Goal: Task Accomplishment & Management: Use online tool/utility

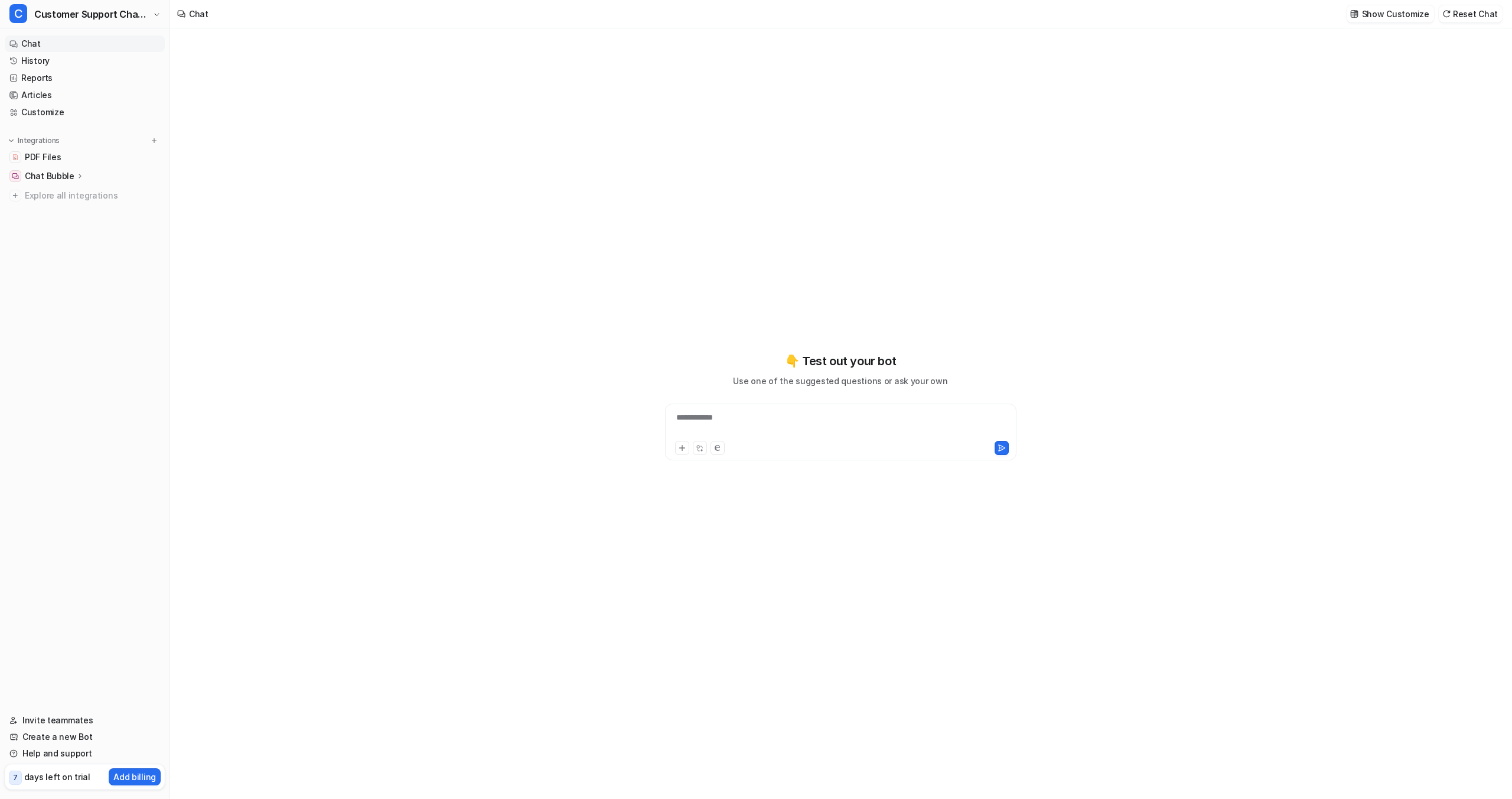
type textarea "**********"
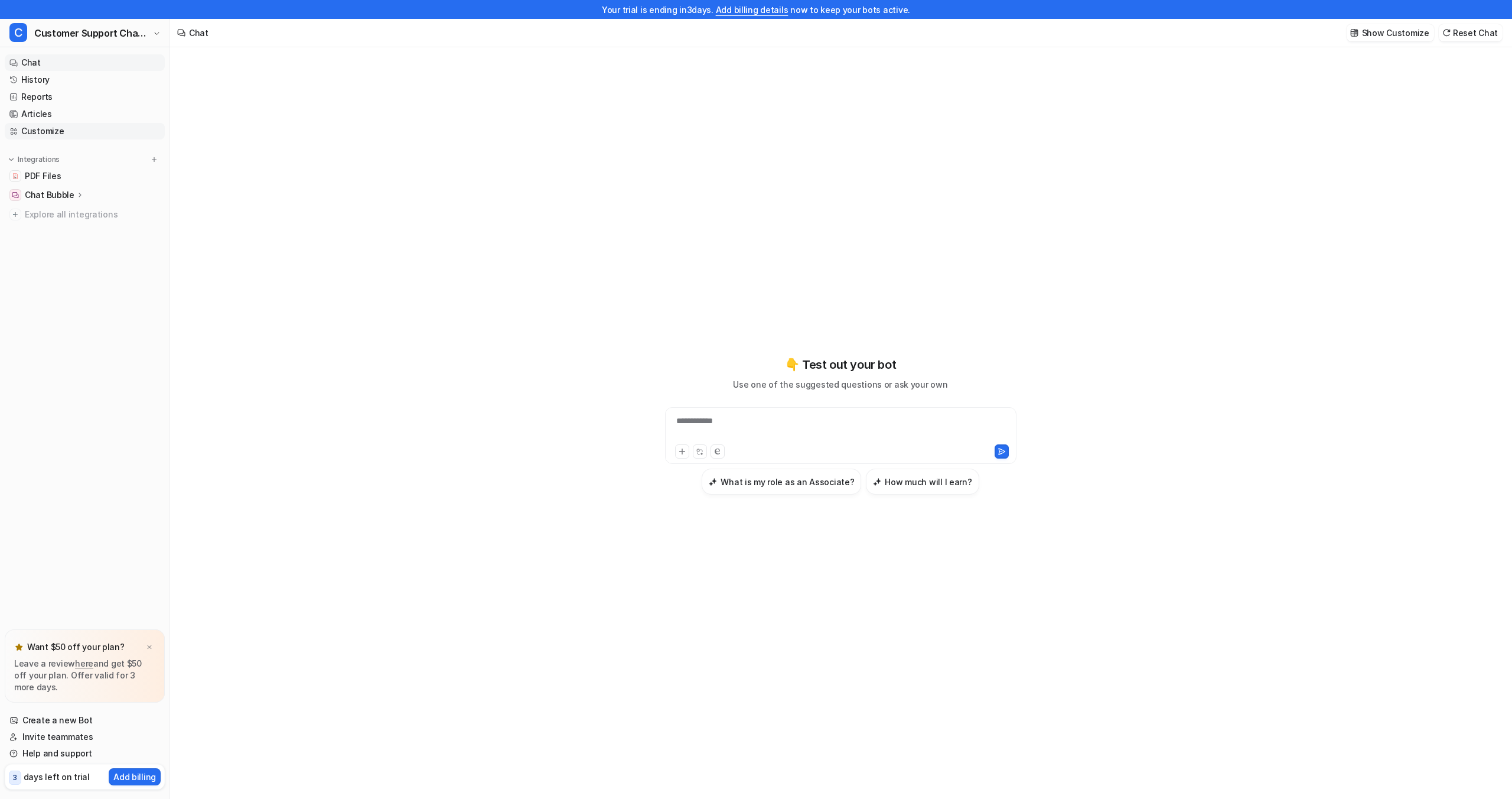
click at [19, 123] on link "Customize" at bounding box center [85, 131] width 160 height 17
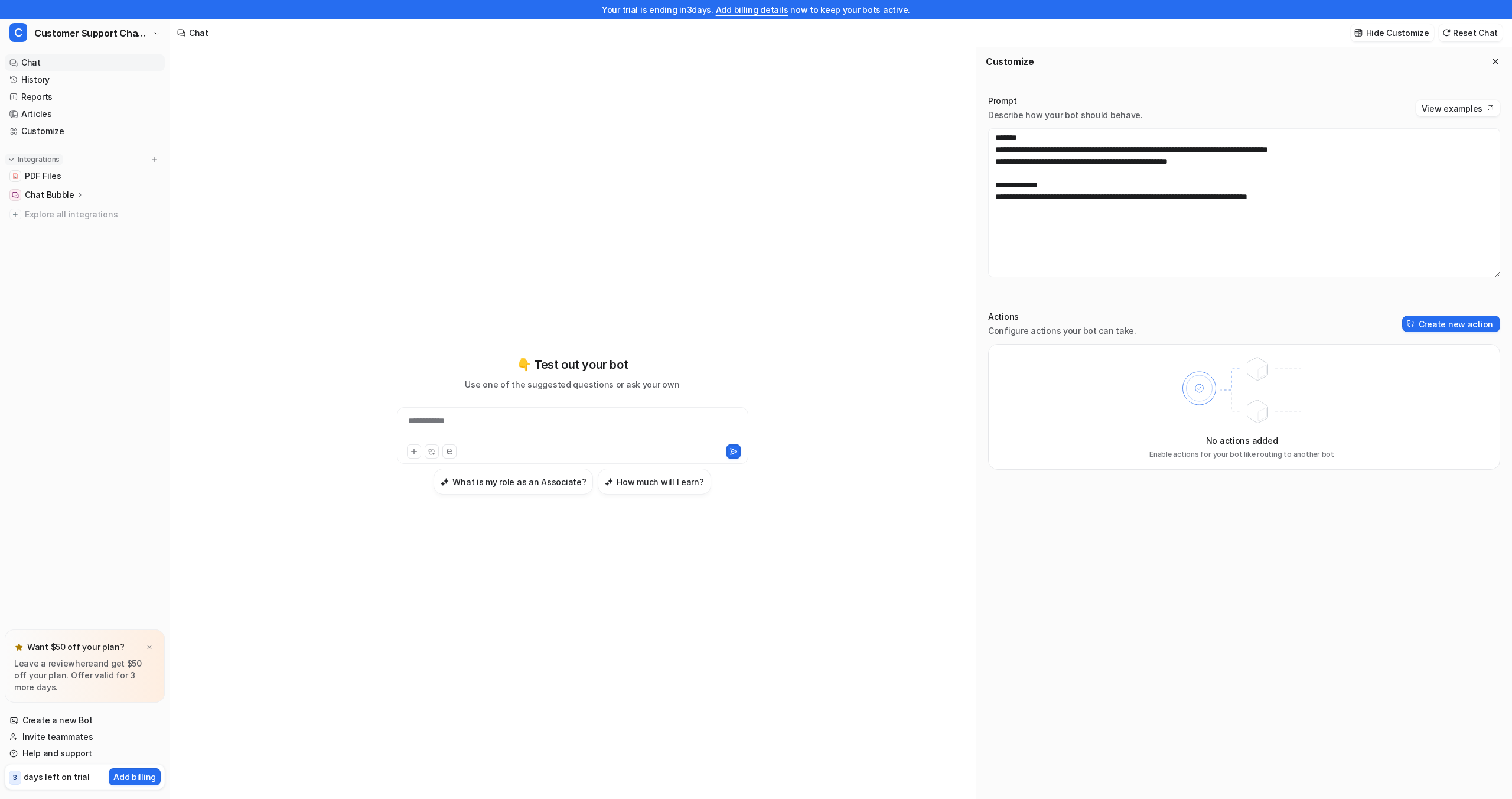
click at [50, 158] on p "Integrations" at bounding box center [38, 160] width 42 height 9
click at [65, 191] on p "Chat Bubble" at bounding box center [50, 195] width 50 height 12
click at [57, 261] on span "Explore all integrations" at bounding box center [92, 265] width 135 height 19
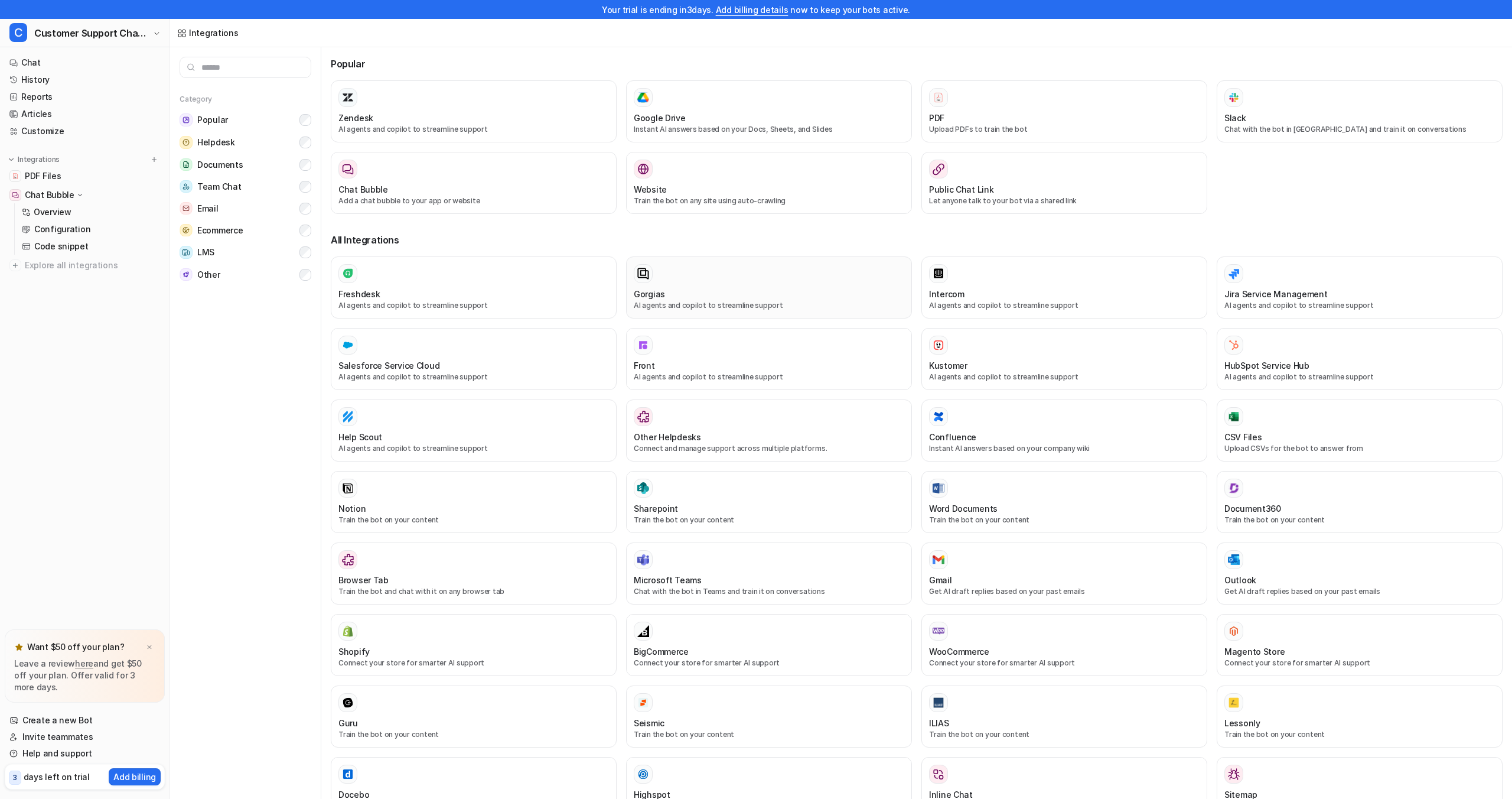
click at [778, 292] on div "Gorgias" at bounding box center [769, 294] width 271 height 12
click at [803, 285] on div "Gorgias AI agents and copilot to streamline support" at bounding box center [769, 287] width 271 height 46
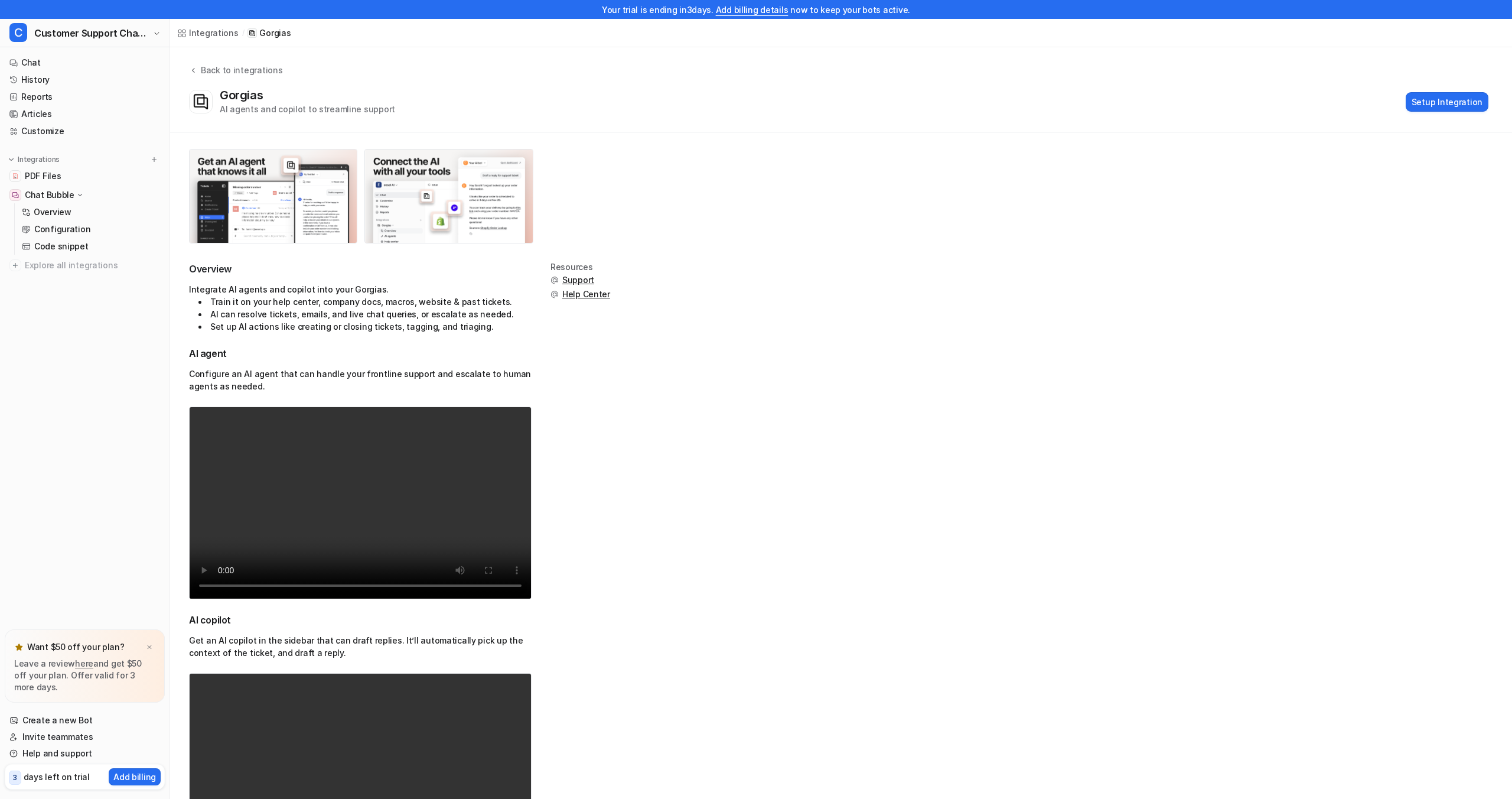
click at [391, 457] on video "Your browser does not support the video tag." at bounding box center [360, 503] width 343 height 193
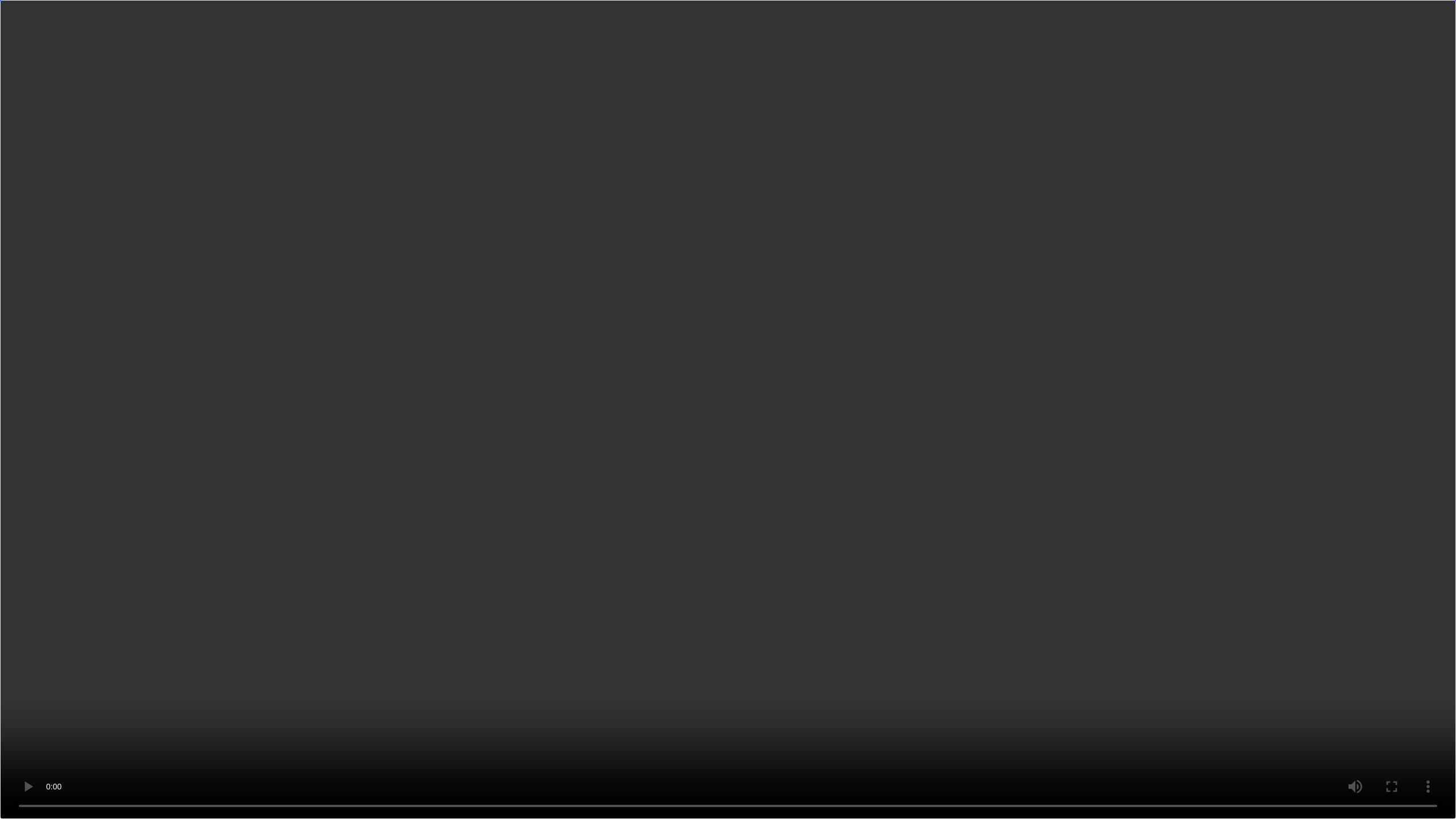
click at [467, 594] on video "Your browser does not support the video tag." at bounding box center [728, 410] width 1456 height 819
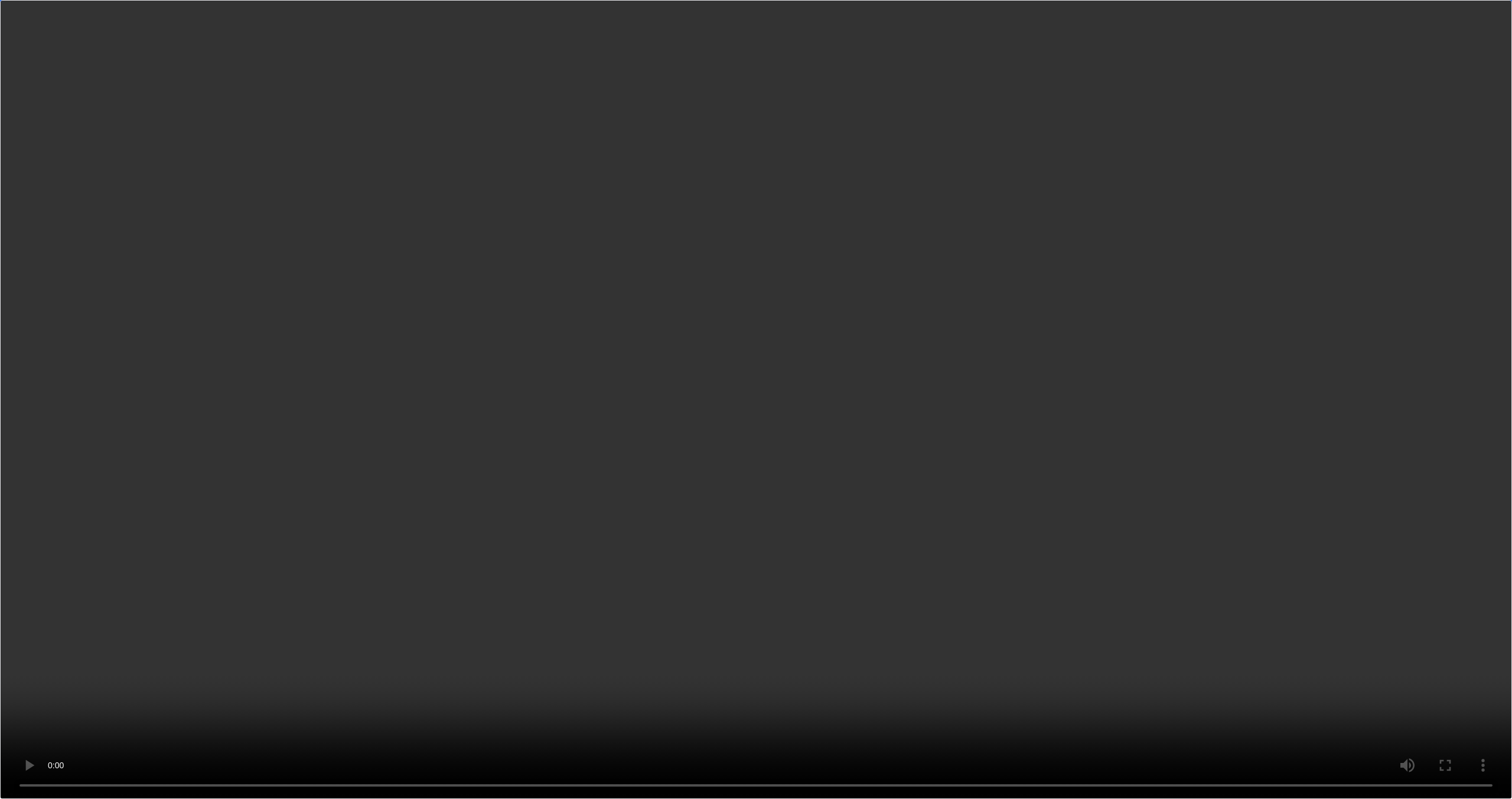
scroll to position [98, 0]
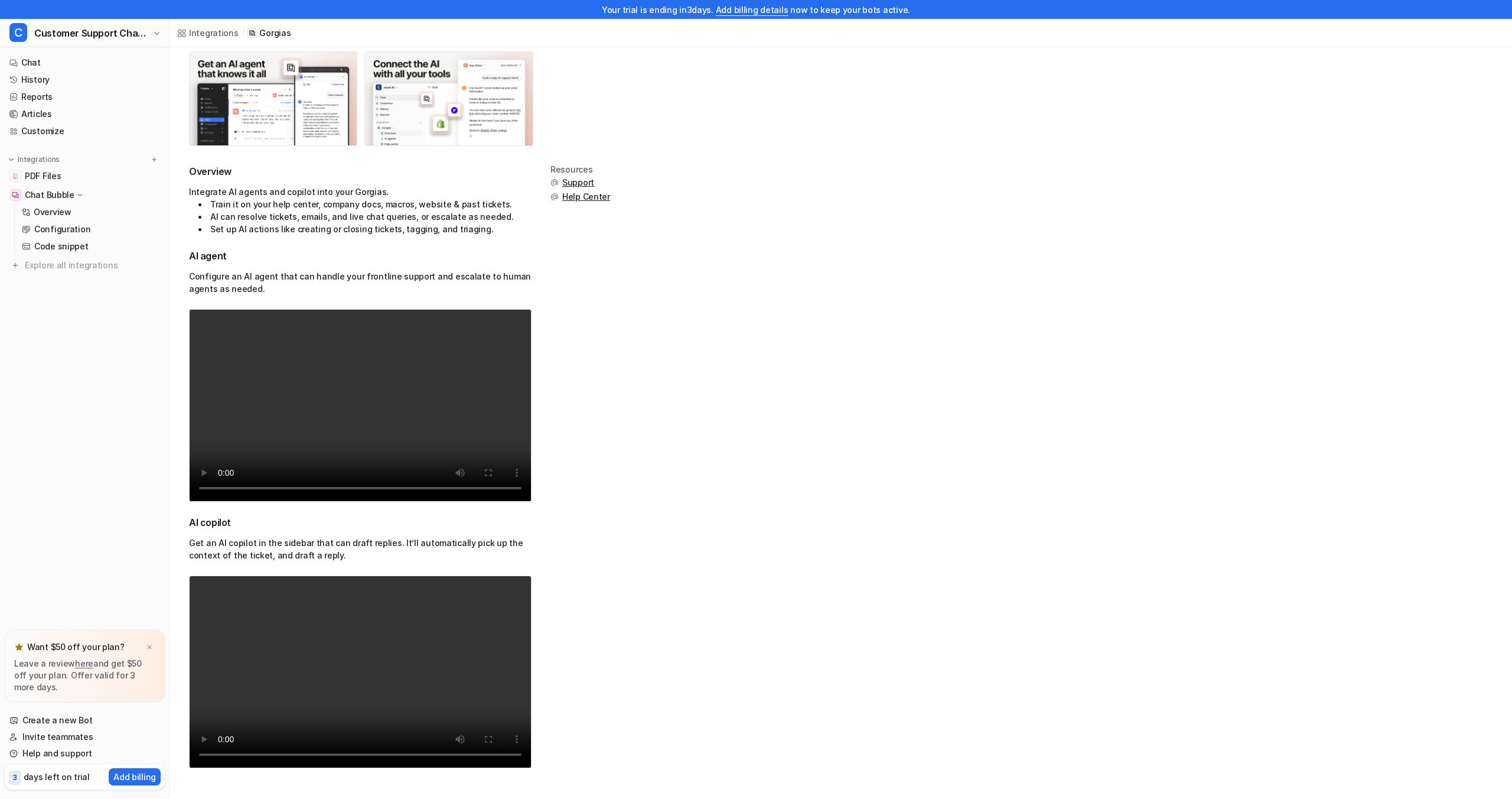
click at [375, 645] on video "Your browser does not support the video tag." at bounding box center [360, 672] width 343 height 193
click at [212, 35] on div "Integrations" at bounding box center [214, 33] width 50 height 12
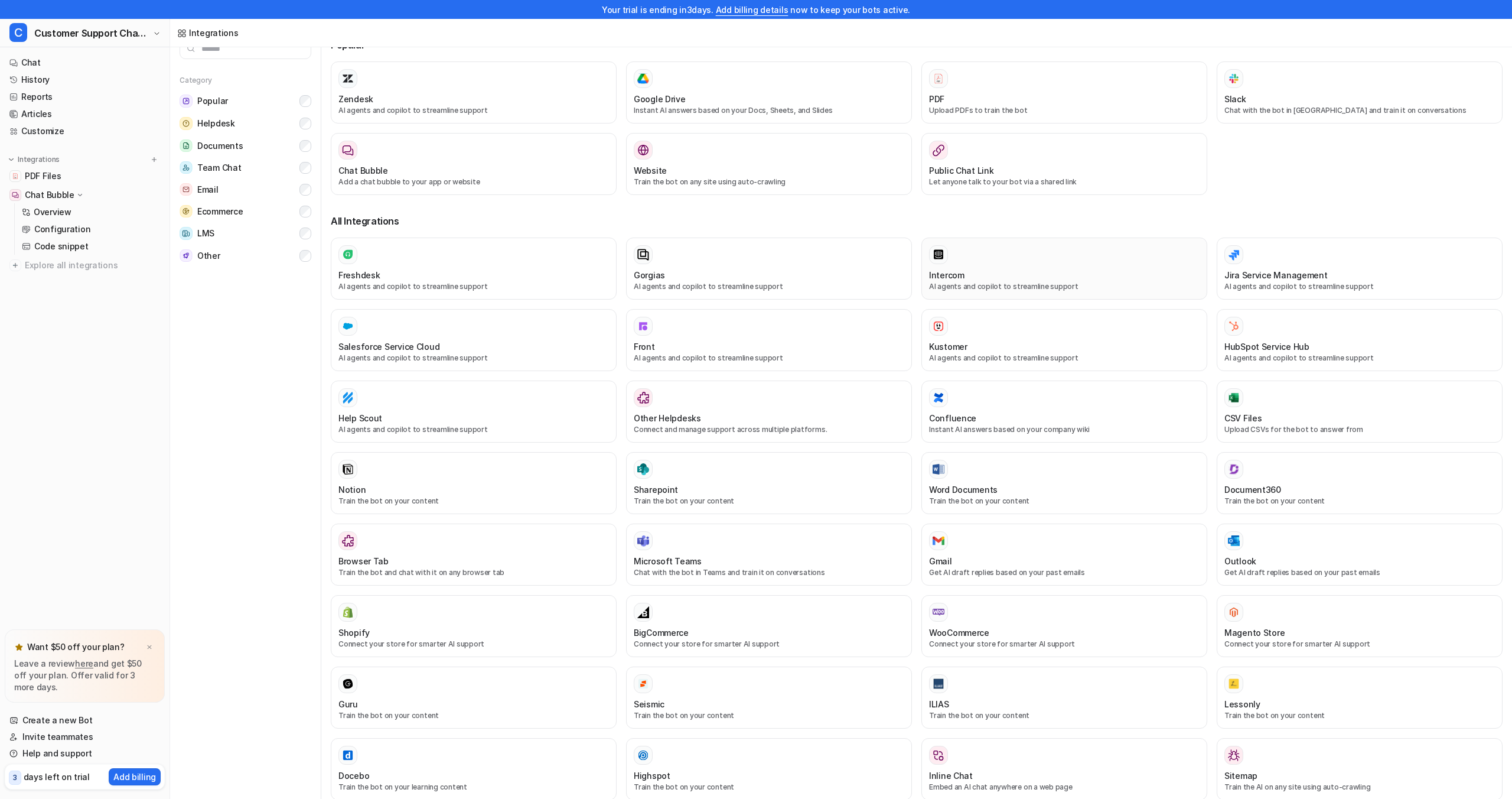
click at [988, 258] on div at bounding box center [1065, 254] width 271 height 19
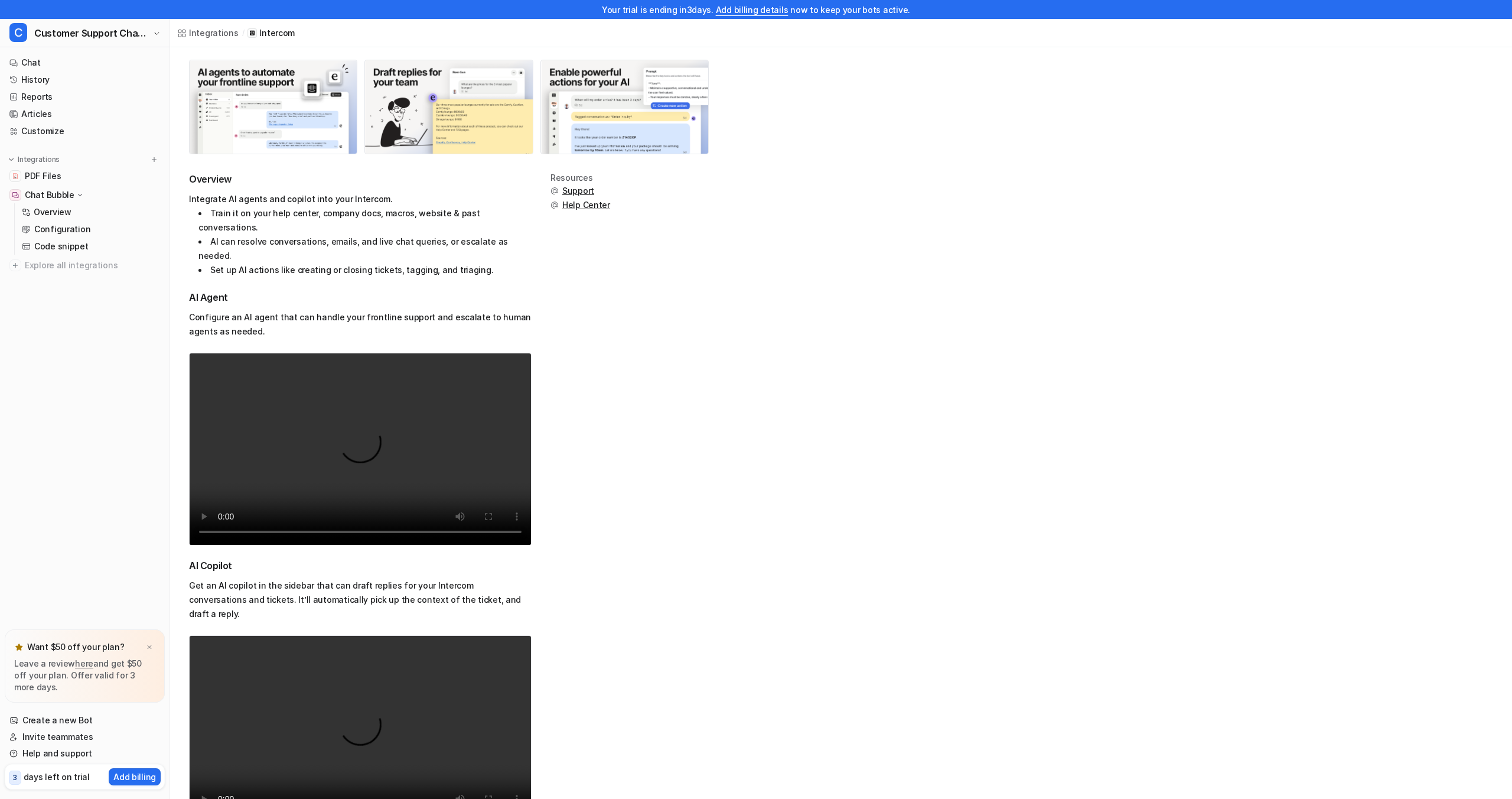
scroll to position [91, 0]
click at [81, 265] on span "Explore all integrations" at bounding box center [92, 265] width 135 height 19
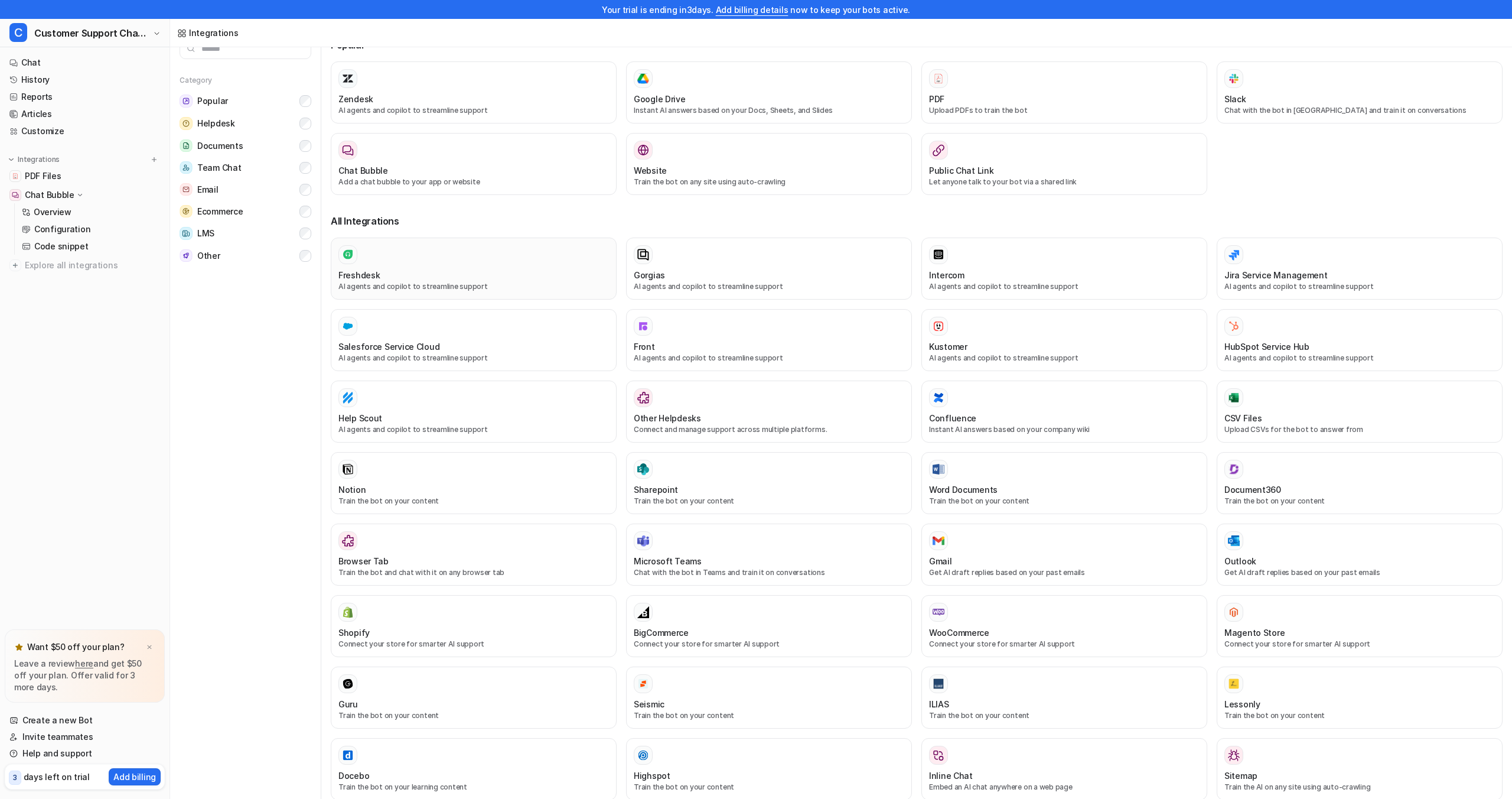
click at [423, 268] on div "Freshdesk AI agents and copilot to streamline support" at bounding box center [474, 268] width 271 height 46
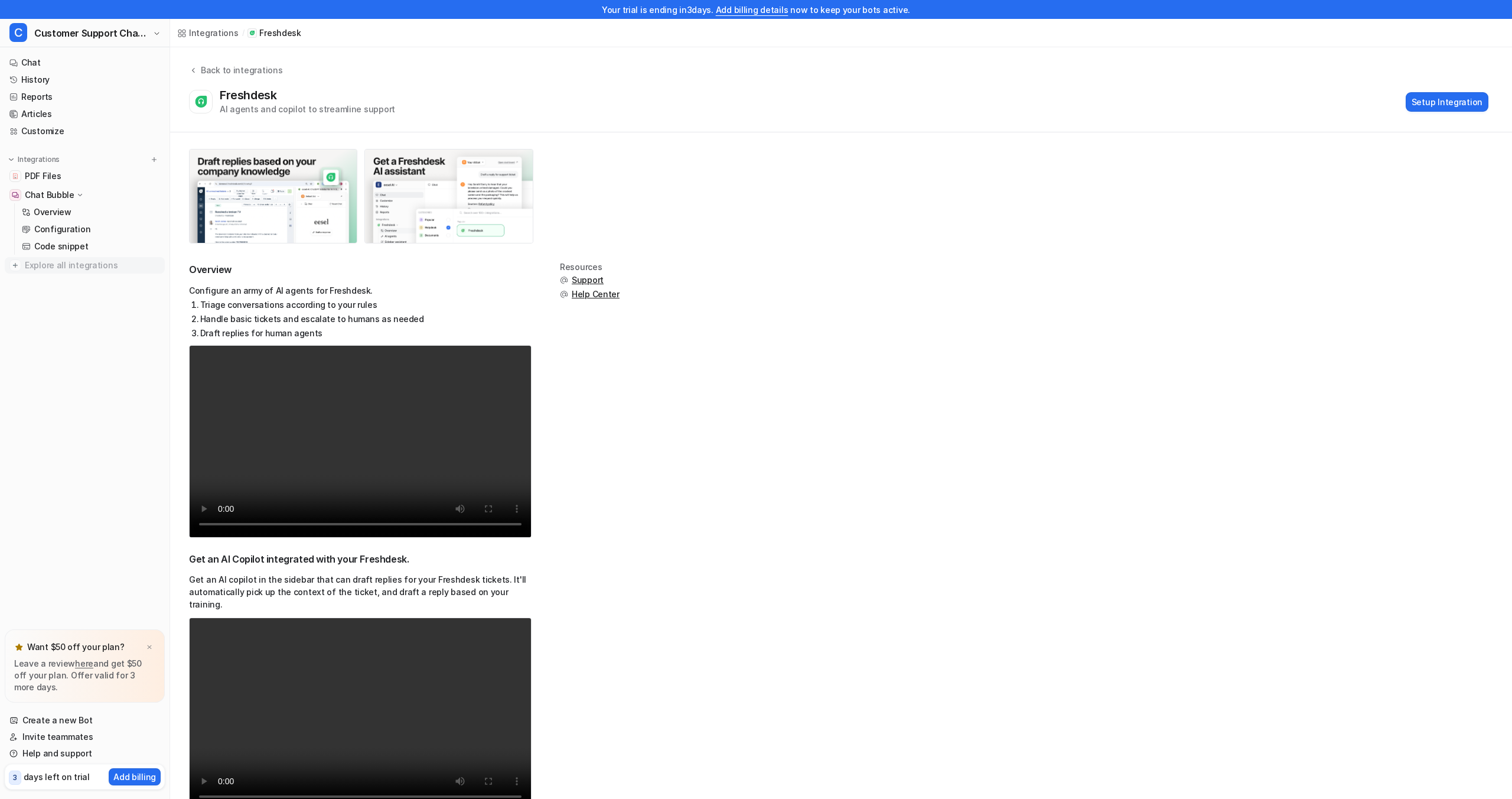
click at [92, 269] on span "Explore all integrations" at bounding box center [92, 265] width 135 height 19
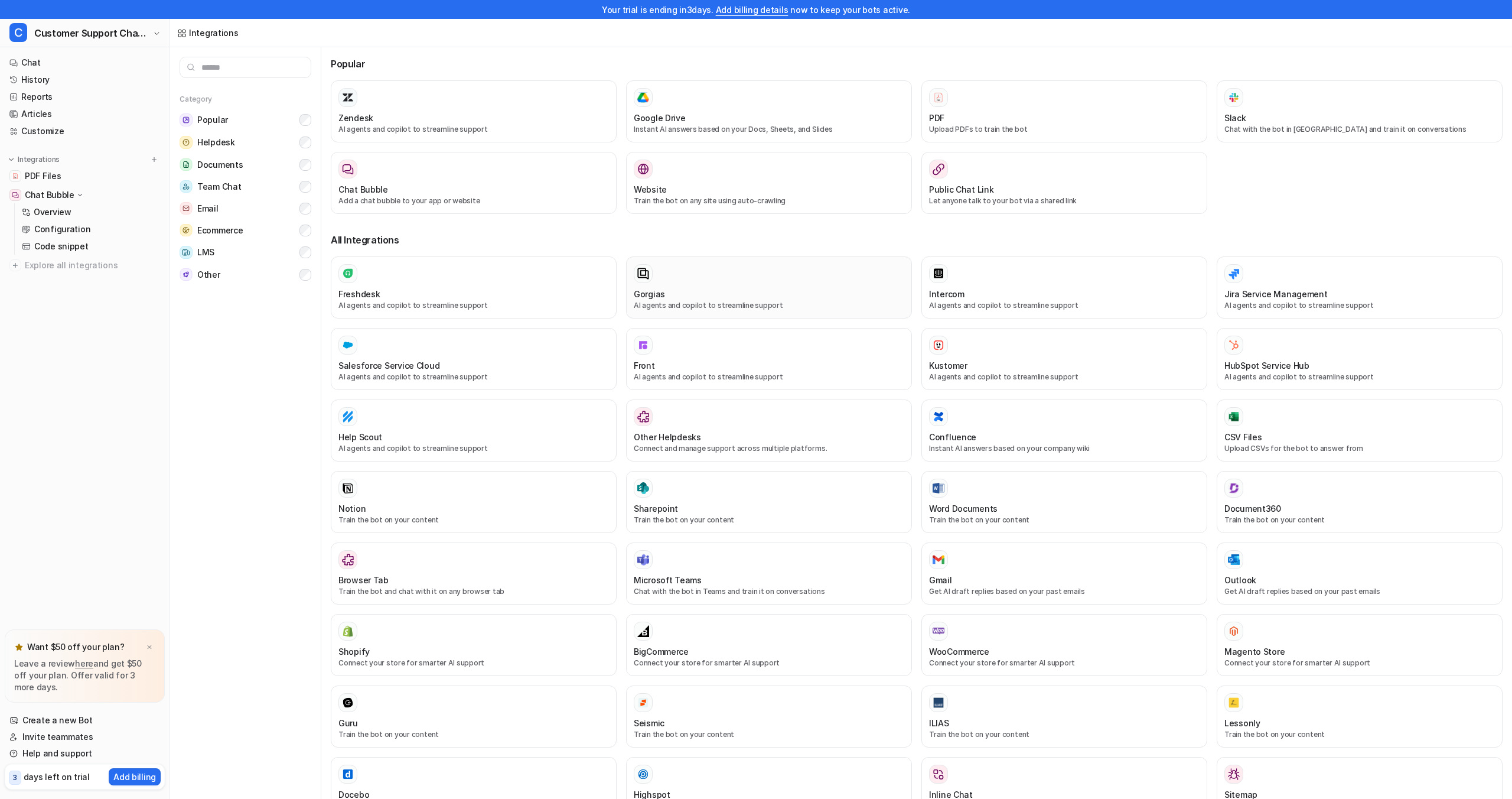
click at [722, 298] on div "Gorgias" at bounding box center [769, 294] width 271 height 12
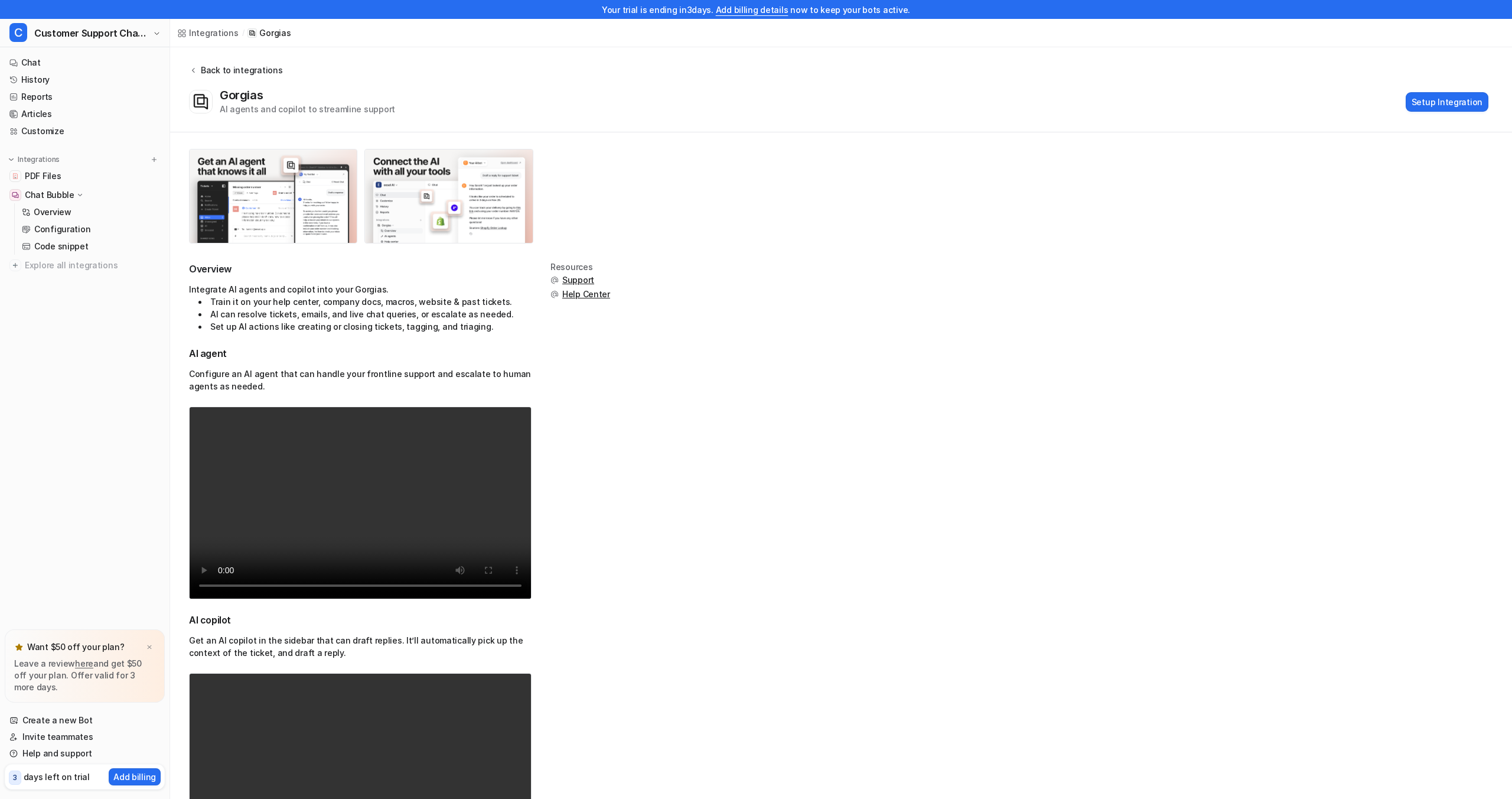
click at [226, 70] on div "Back to integrations" at bounding box center [240, 70] width 85 height 12
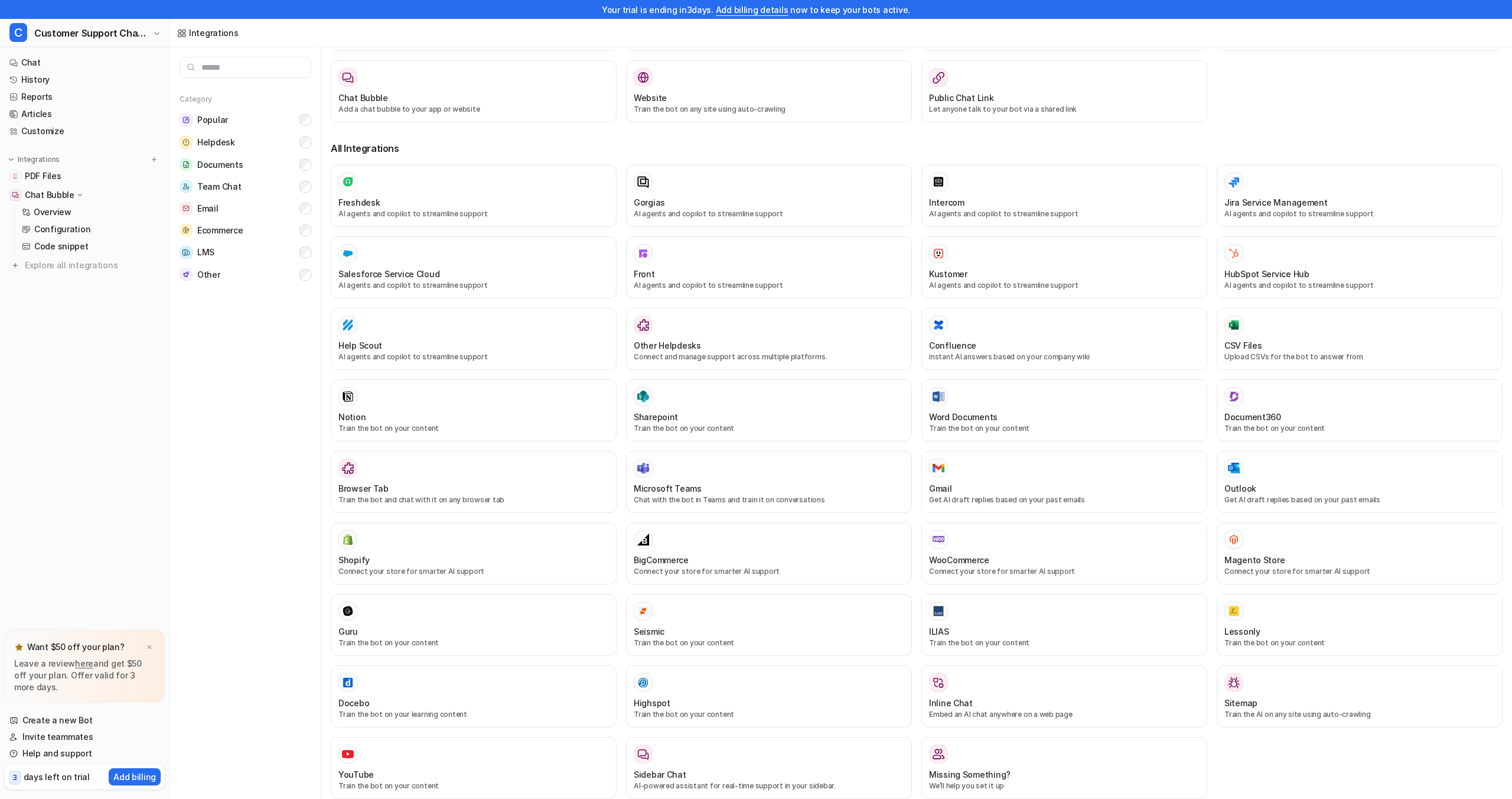
scroll to position [19, 0]
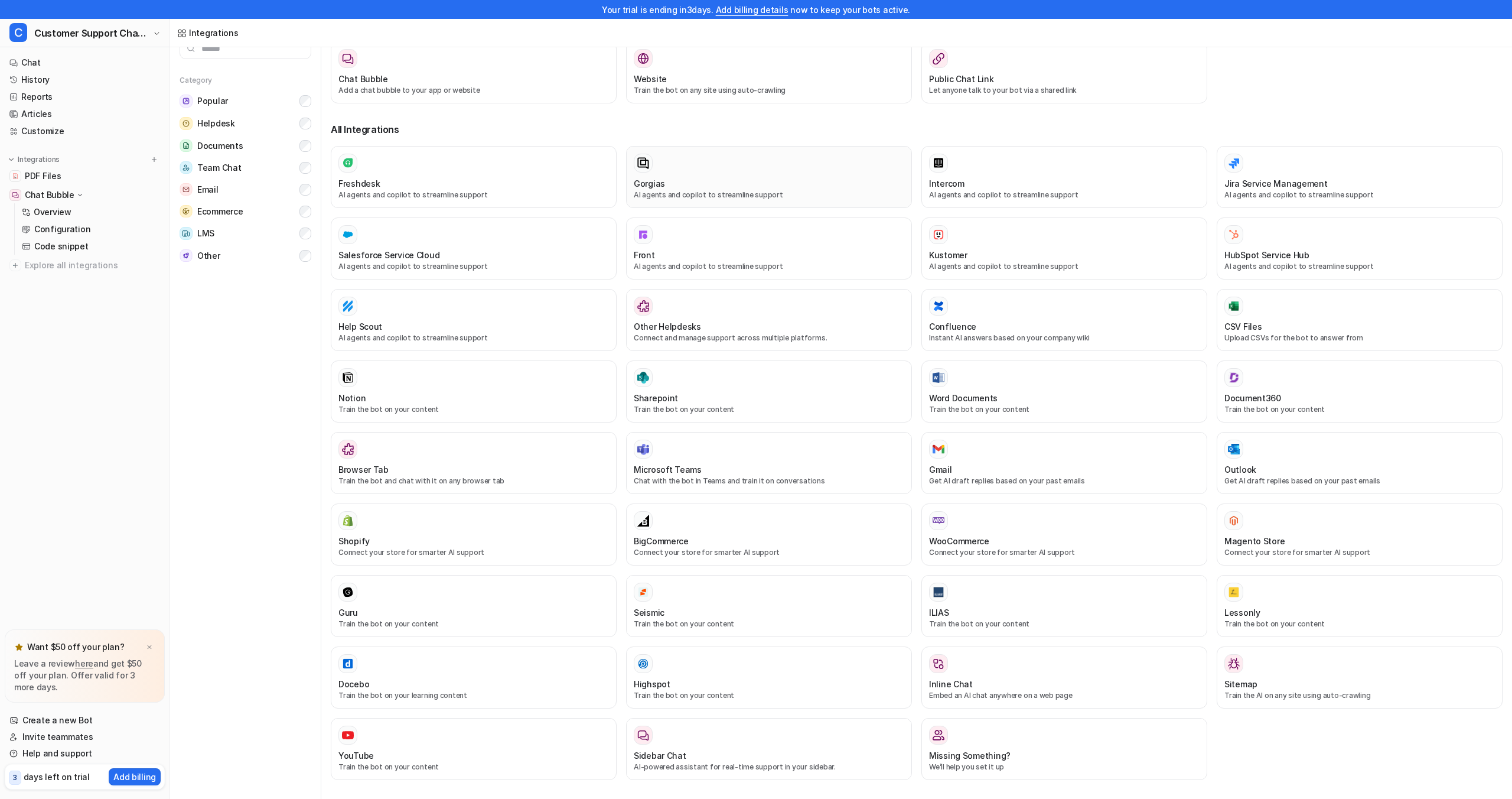
click at [776, 193] on p "AI agents and copilot to streamline support" at bounding box center [769, 195] width 271 height 11
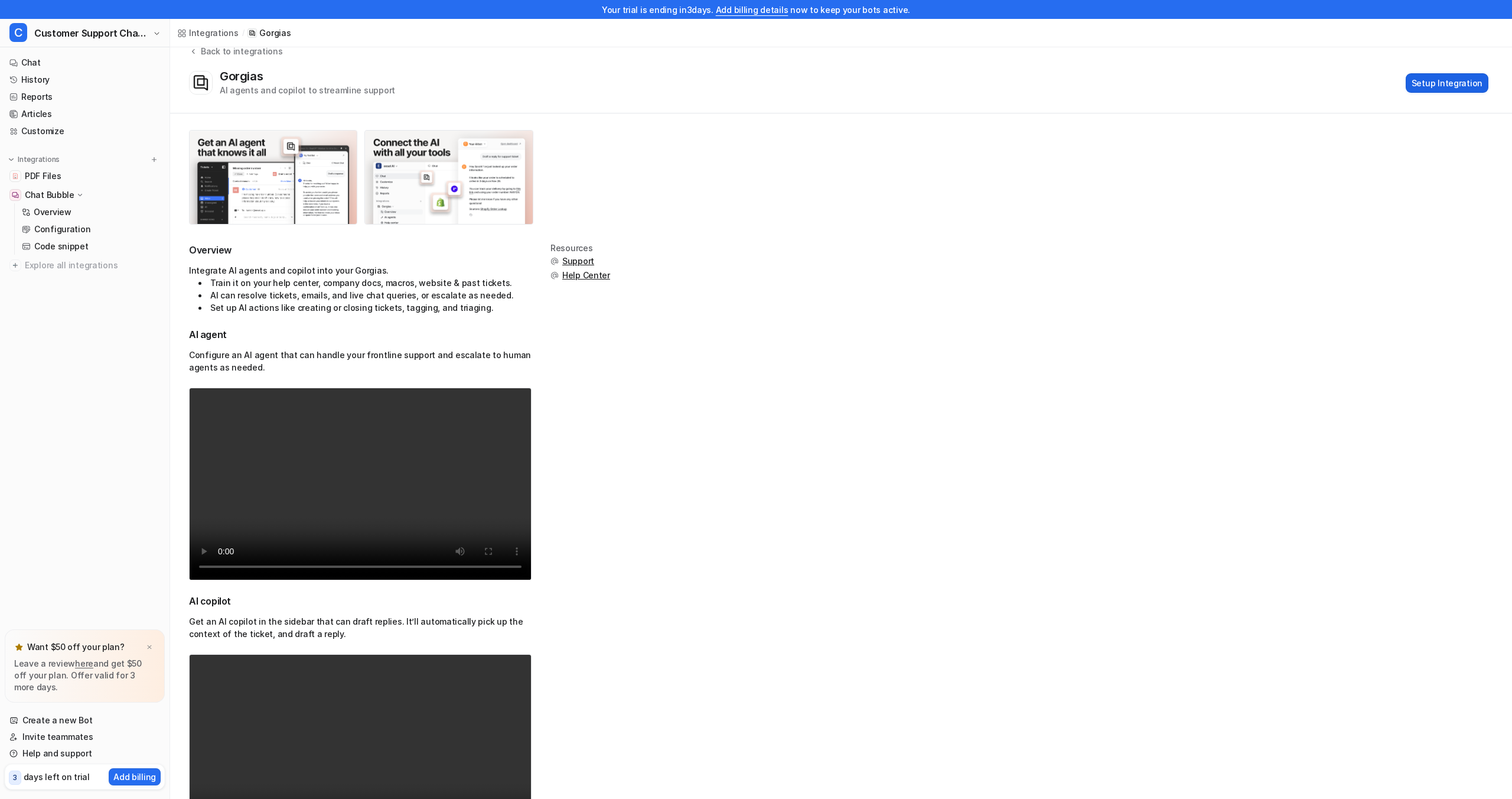
click at [1432, 79] on button "Setup Integration" at bounding box center [1447, 83] width 83 height 20
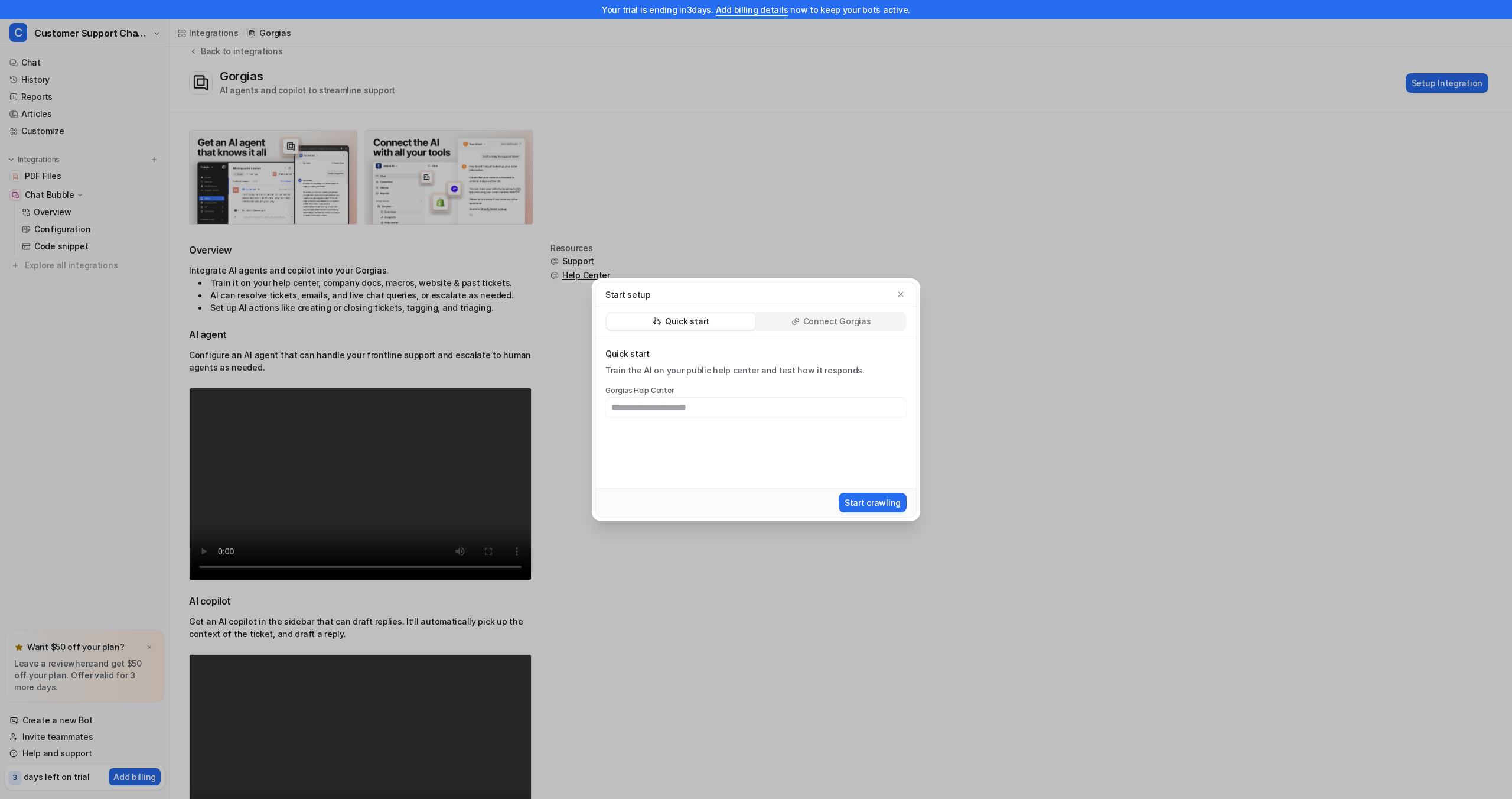
click at [803, 319] on div "Connect Gorgias" at bounding box center [831, 321] width 149 height 17
click at [714, 326] on div "Quick start" at bounding box center [681, 321] width 149 height 17
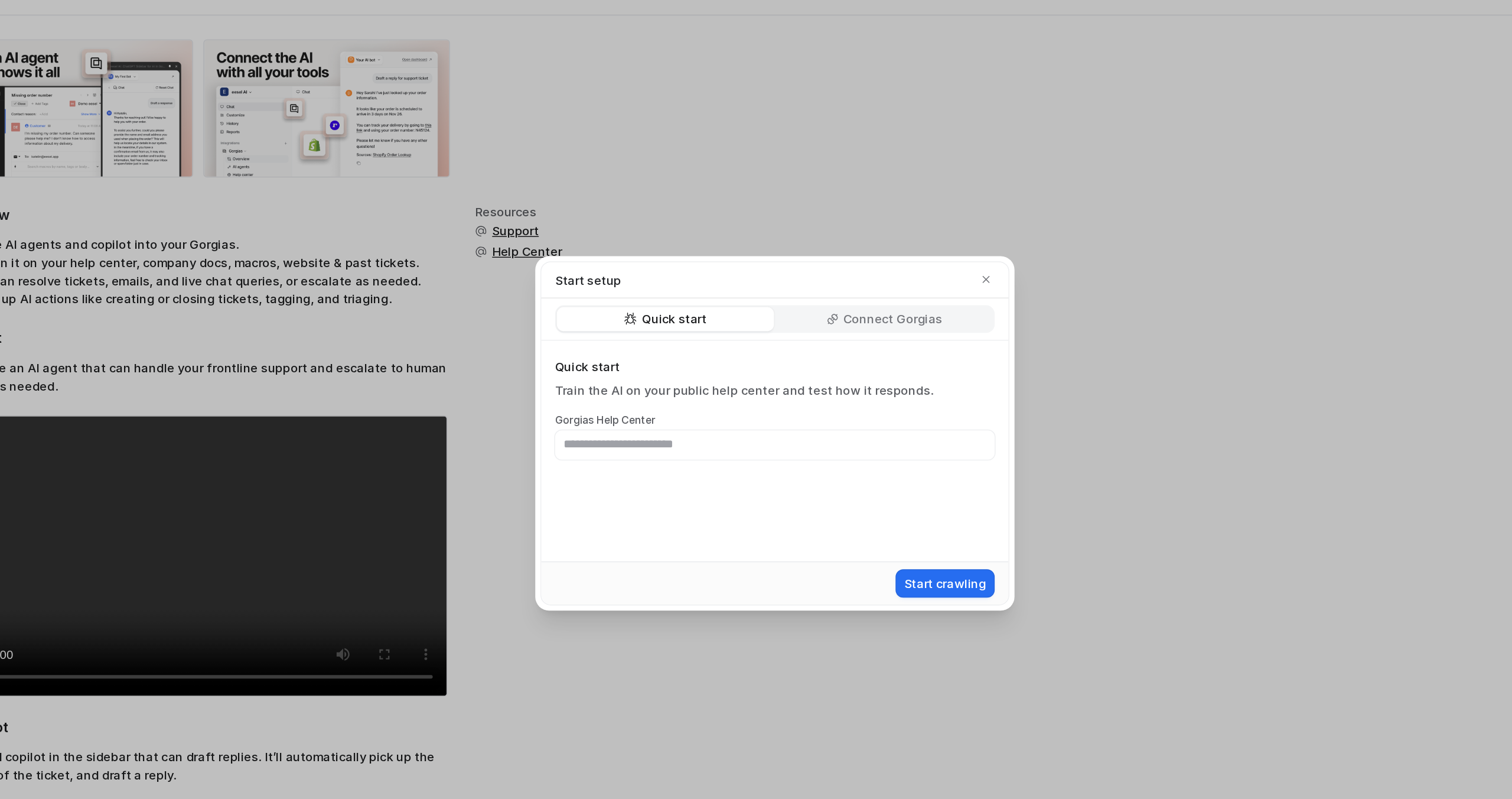
click at [769, 321] on div "Connect Gorgias" at bounding box center [831, 321] width 149 height 17
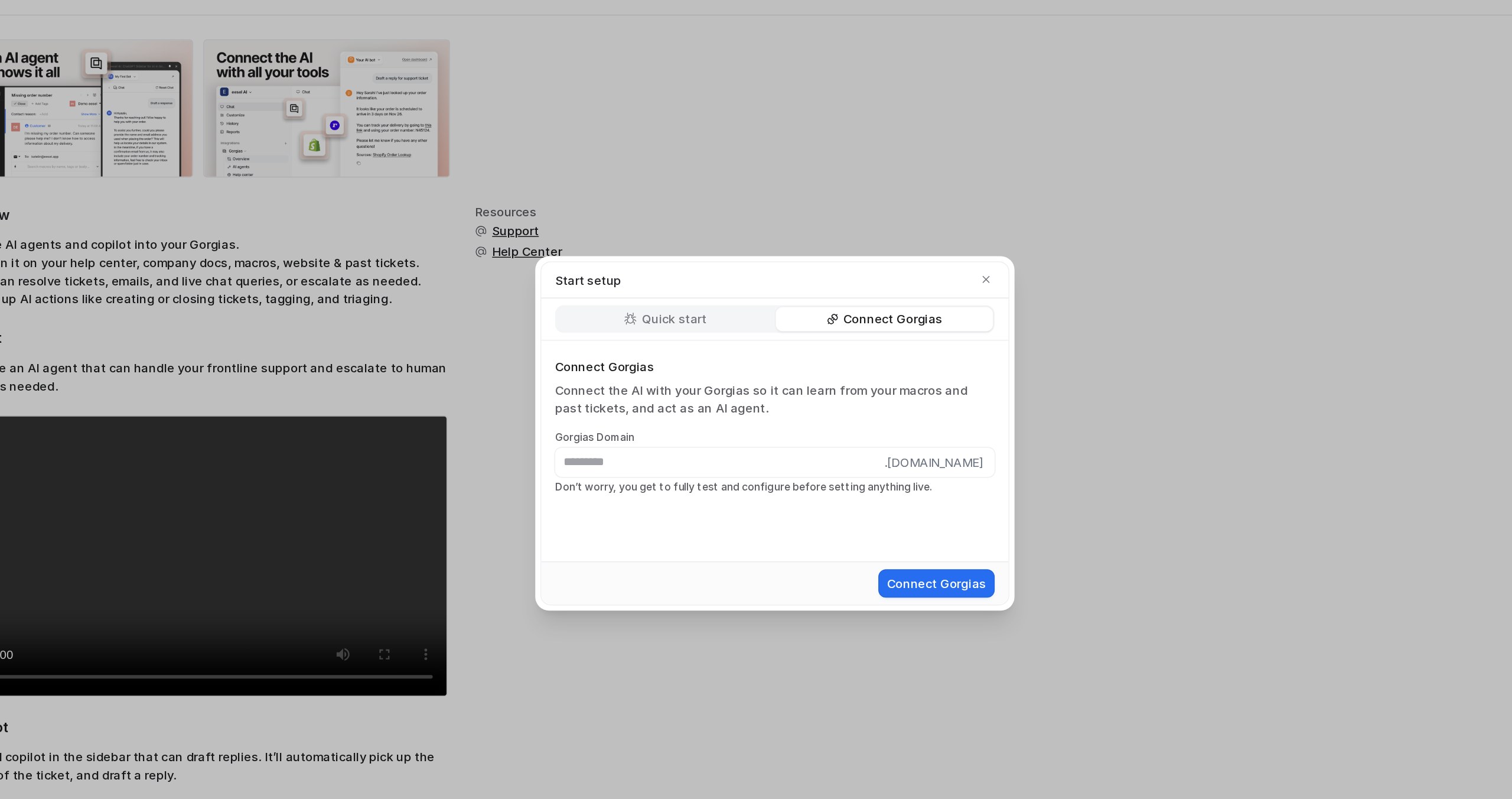
click at [1023, 165] on div "Start setup Quick start Connect Gorgias Connect Gorgias Connect the AI with you…" at bounding box center [756, 399] width 1512 height 799
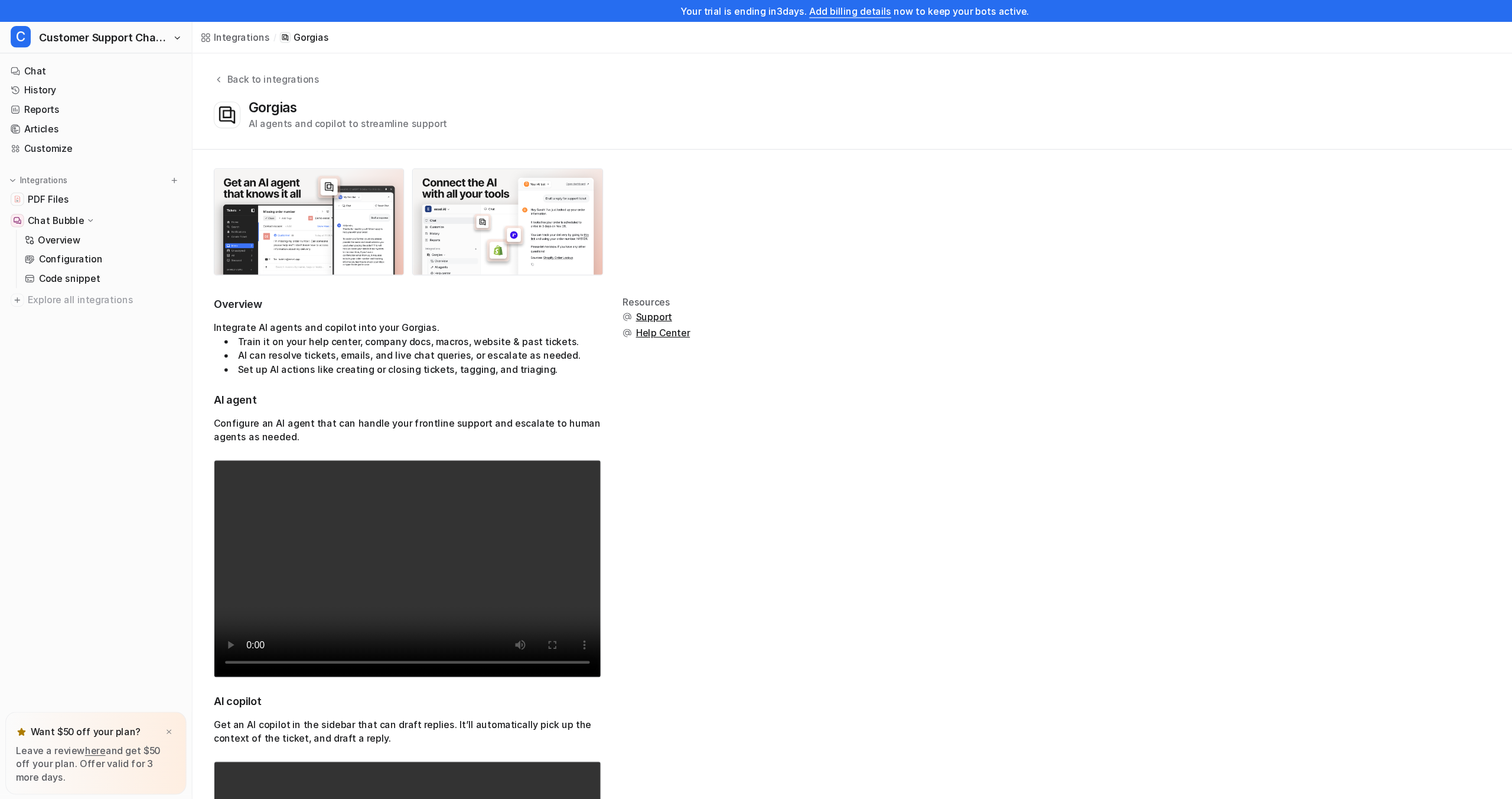
click at [227, 61] on div "Back to integrations Gorgias AI agents and copilot to streamline support Setup …" at bounding box center [841, 90] width 1342 height 85
click at [229, 67] on div "Back to integrations" at bounding box center [240, 70] width 85 height 12
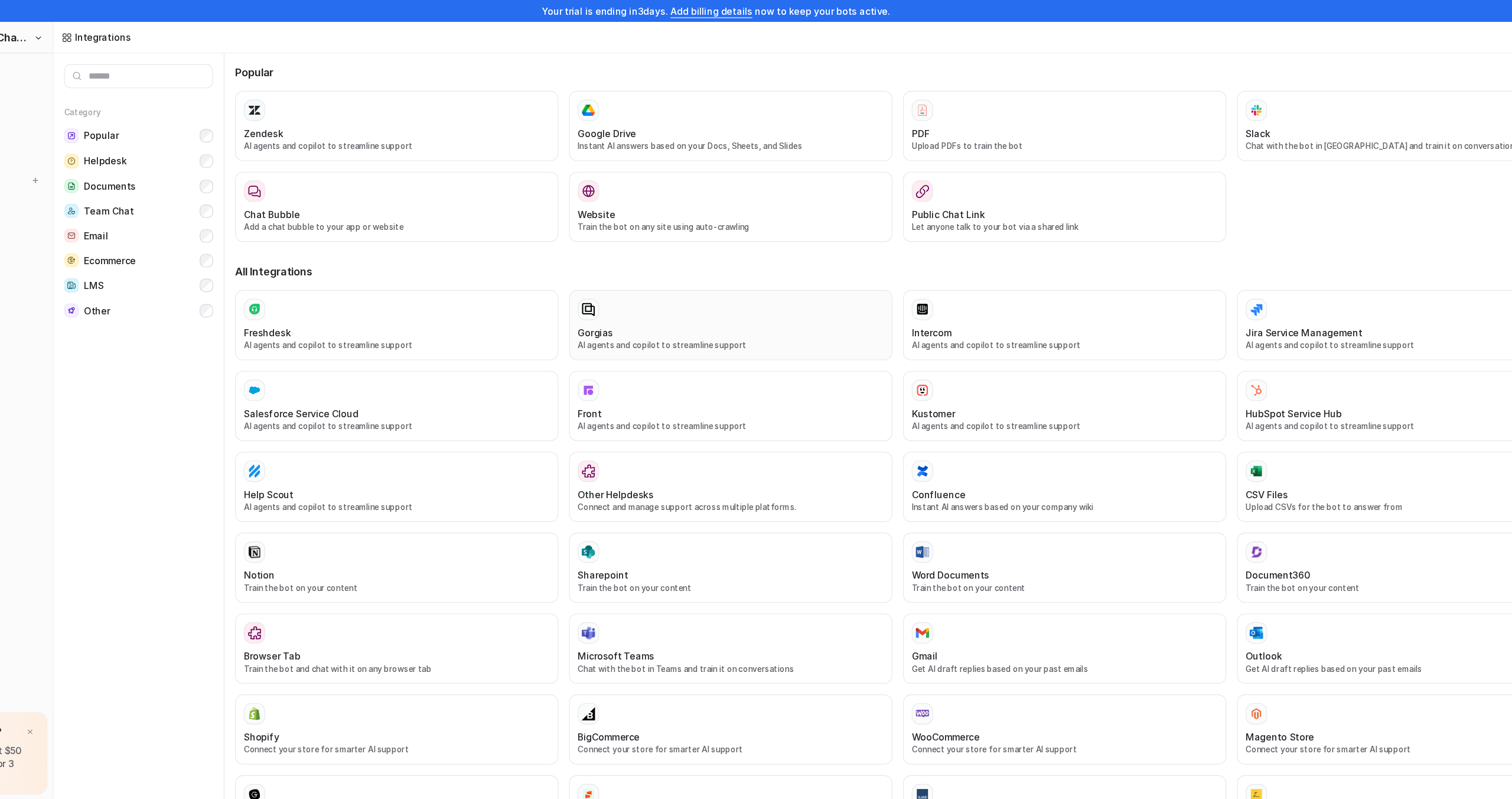
click at [774, 287] on div "Gorgias AI agents and copilot to streamline support" at bounding box center [769, 287] width 271 height 46
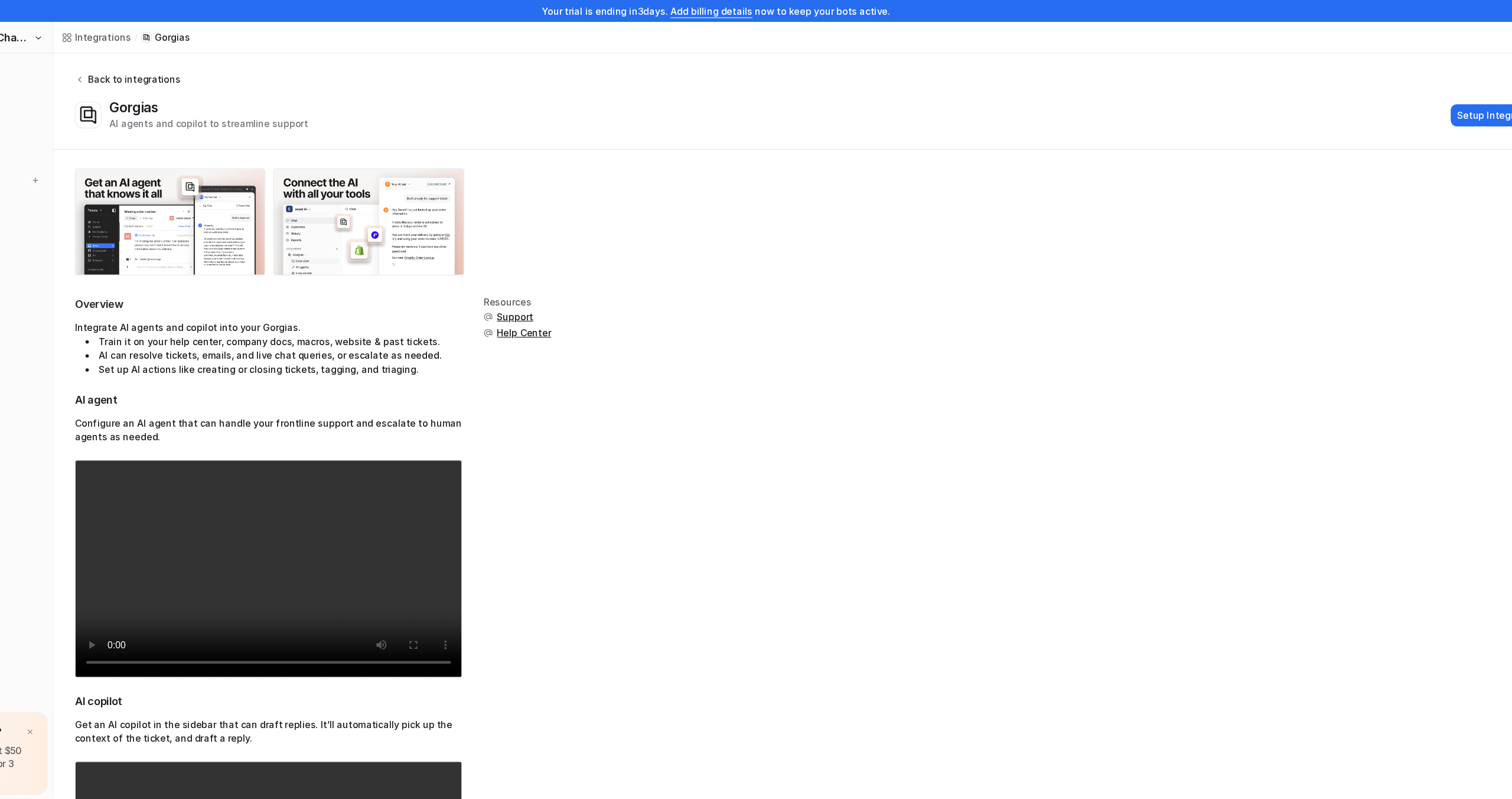
click at [223, 64] on div "Back to integrations" at bounding box center [240, 70] width 85 height 12
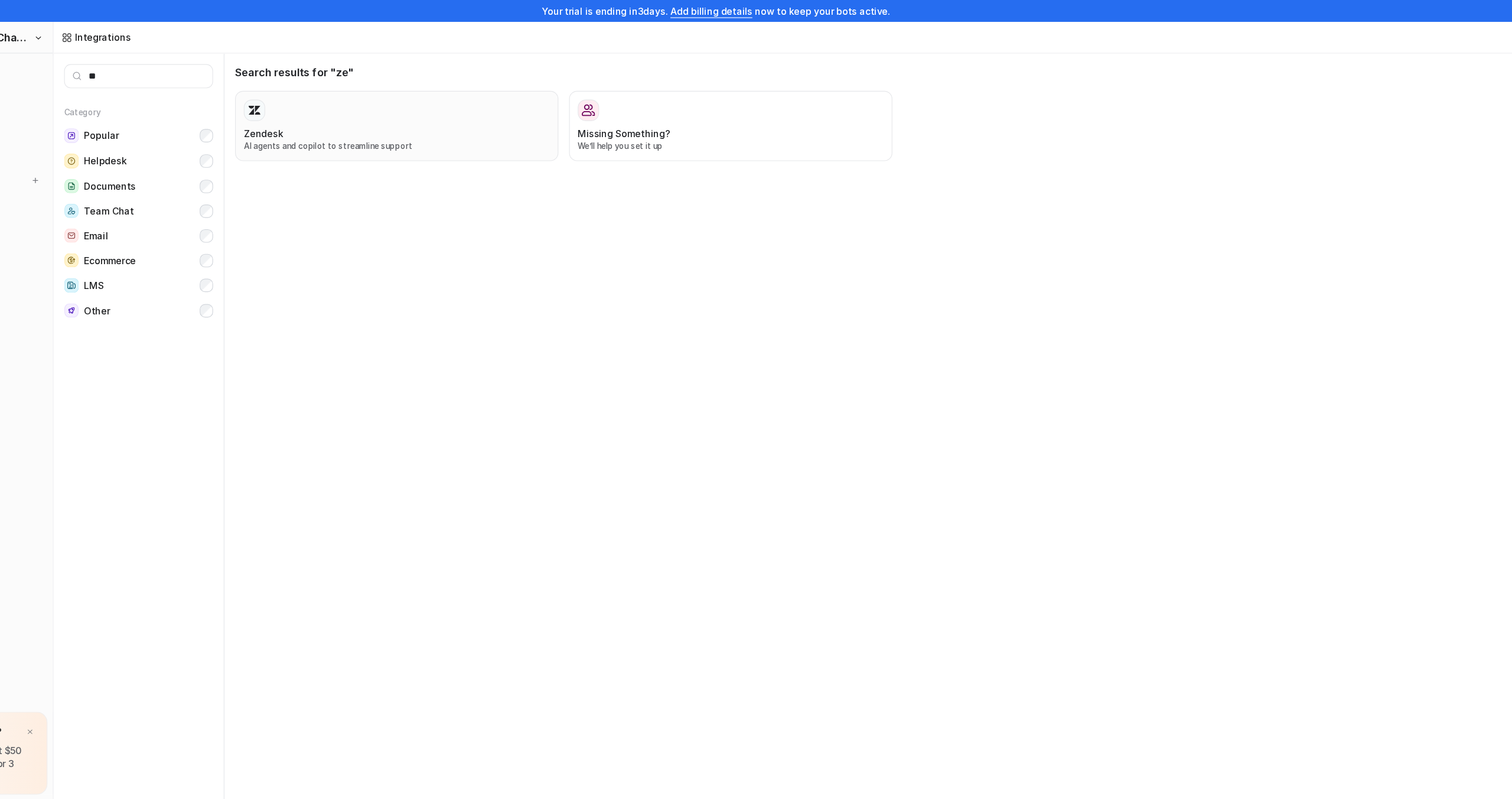
type input "**"
click at [449, 88] on div at bounding box center [474, 98] width 271 height 19
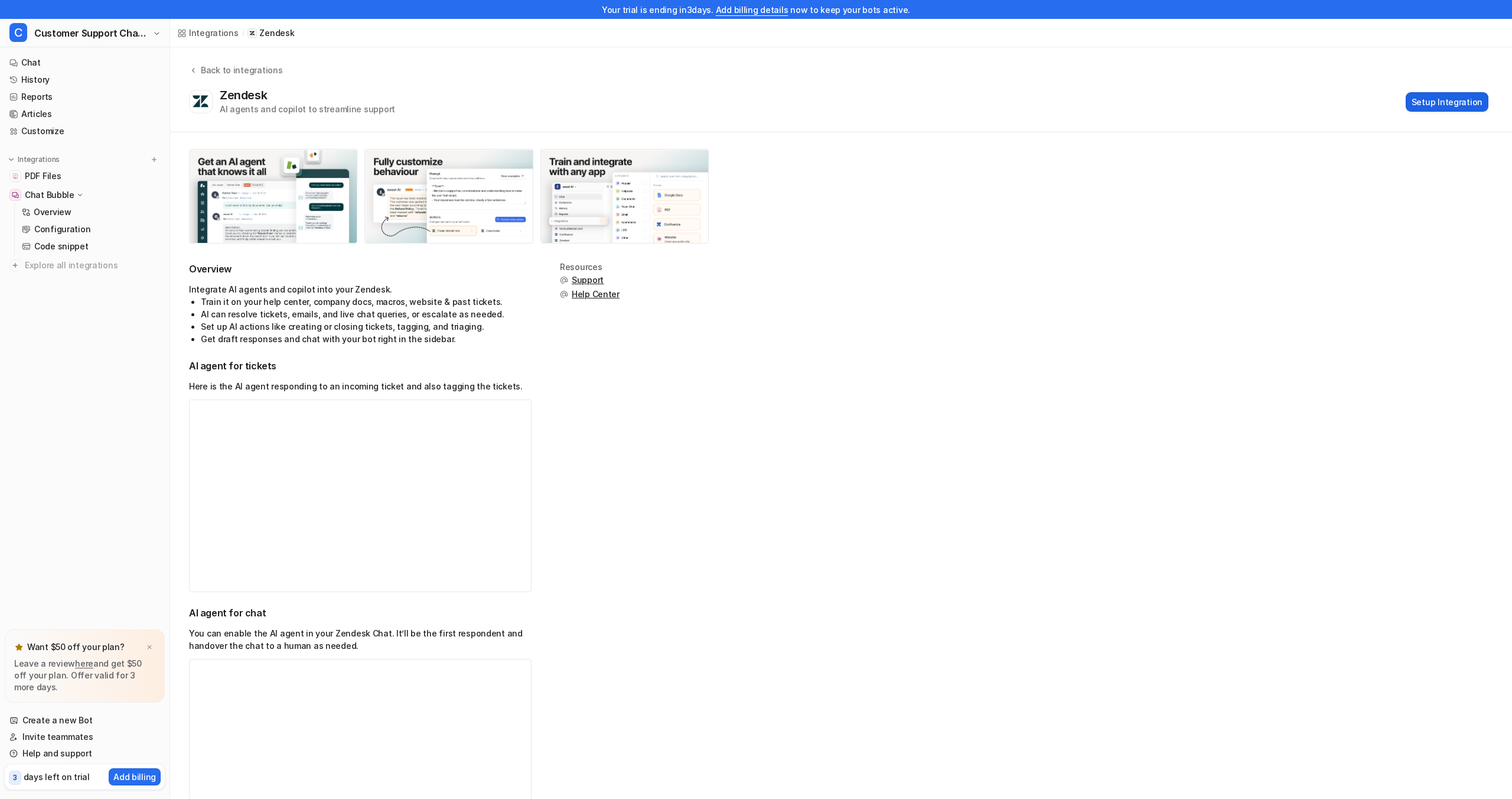
click at [1430, 96] on button "Setup Integration" at bounding box center [1447, 102] width 83 height 20
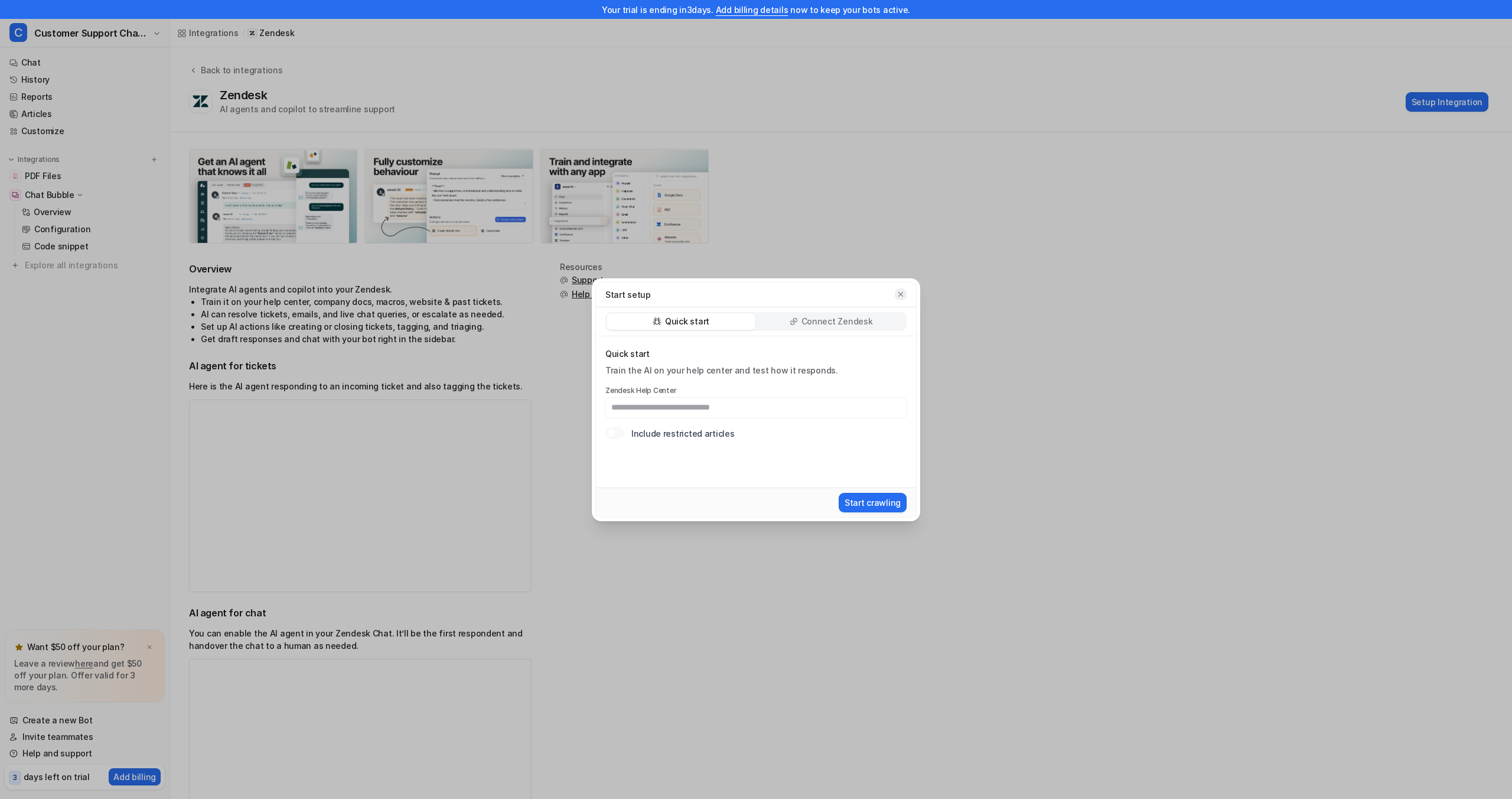
click at [897, 292] on icon "button" at bounding box center [901, 294] width 8 height 8
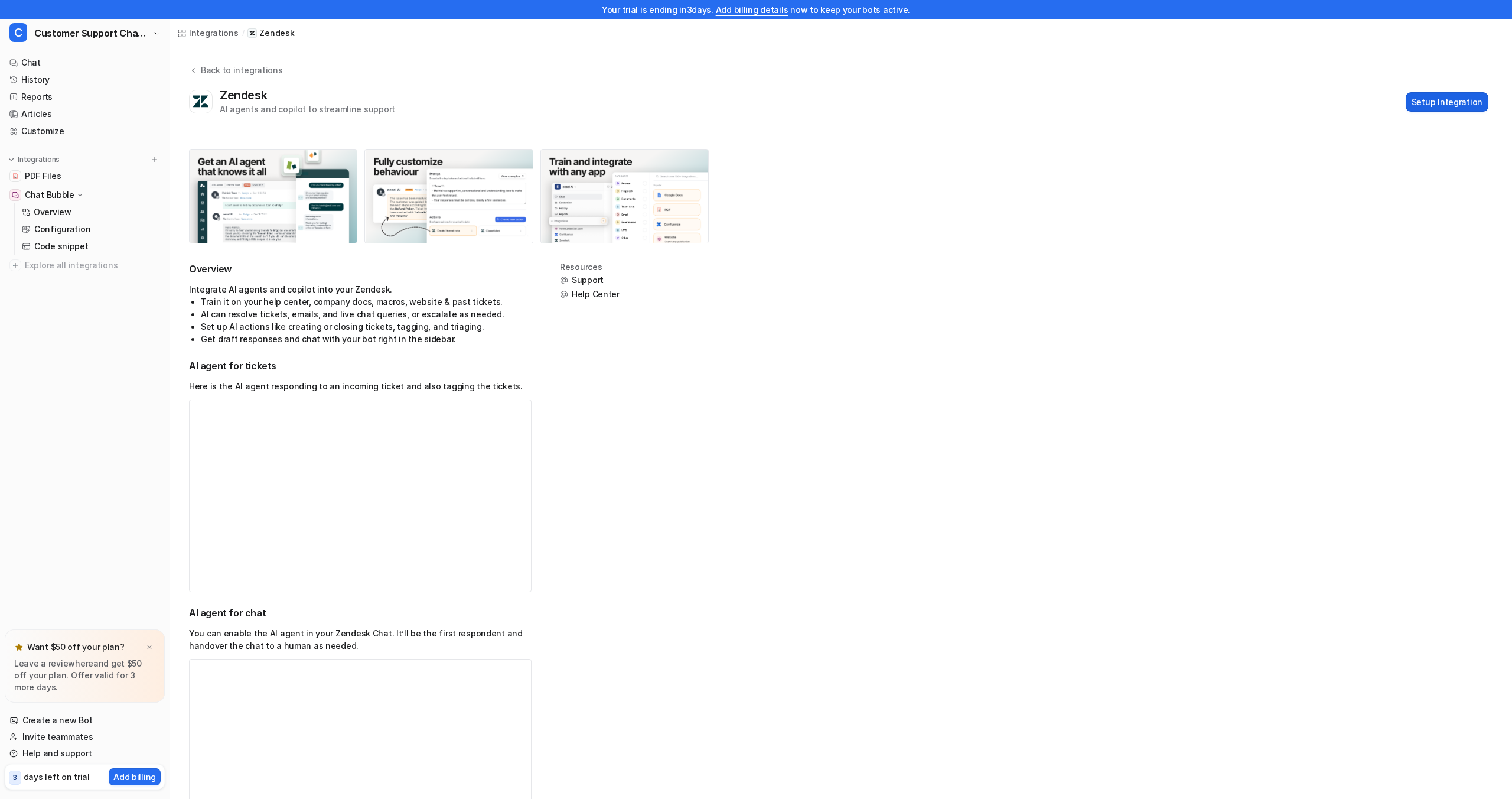
click at [1443, 106] on button "Setup Integration" at bounding box center [1447, 102] width 83 height 20
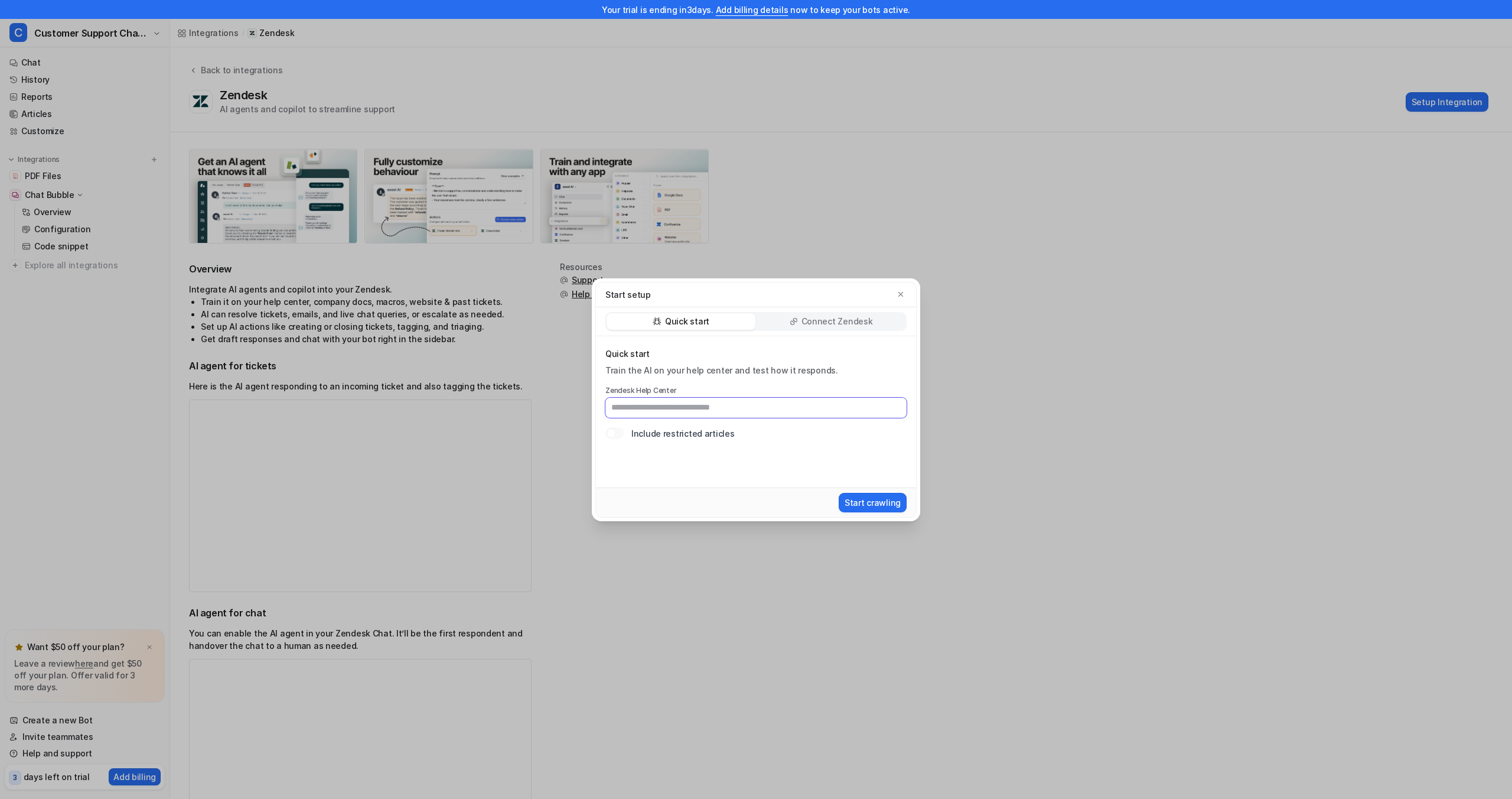
paste input "**********"
type input "**********"
click at [803, 323] on p "Connect Zendesk" at bounding box center [837, 322] width 71 height 12
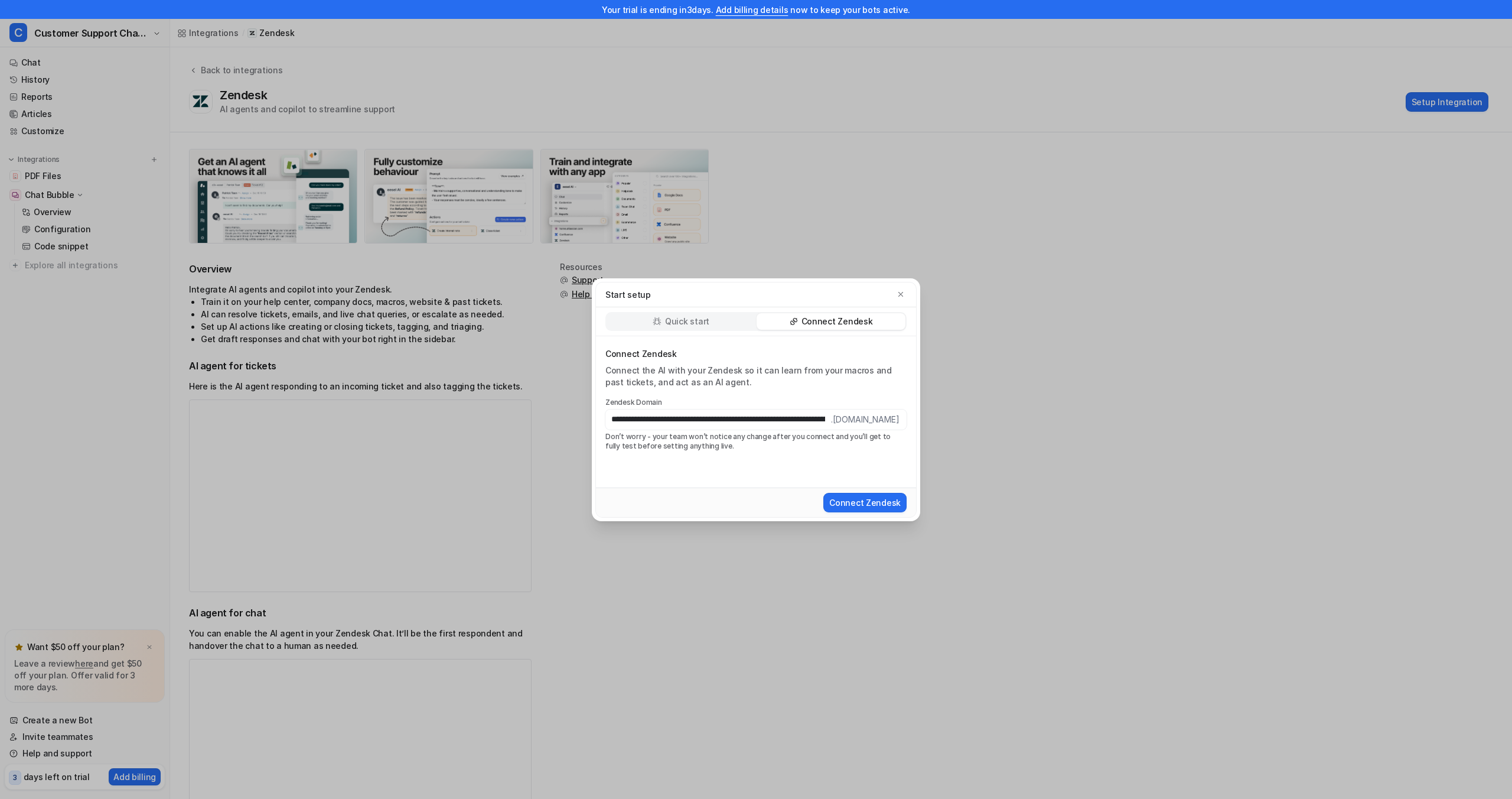
scroll to position [0, 77]
type input "**********"
